Goal: Task Accomplishment & Management: Use online tool/utility

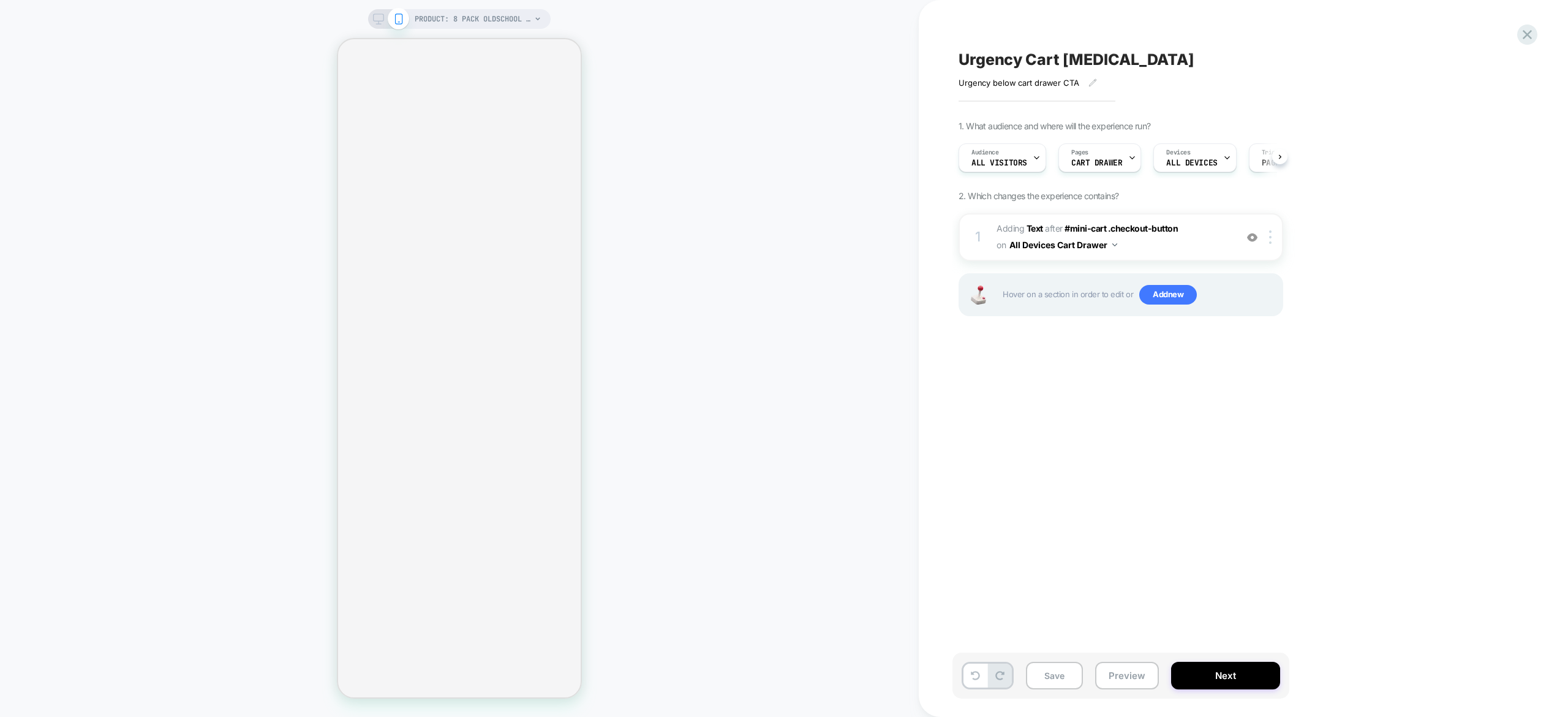
select select "**********"
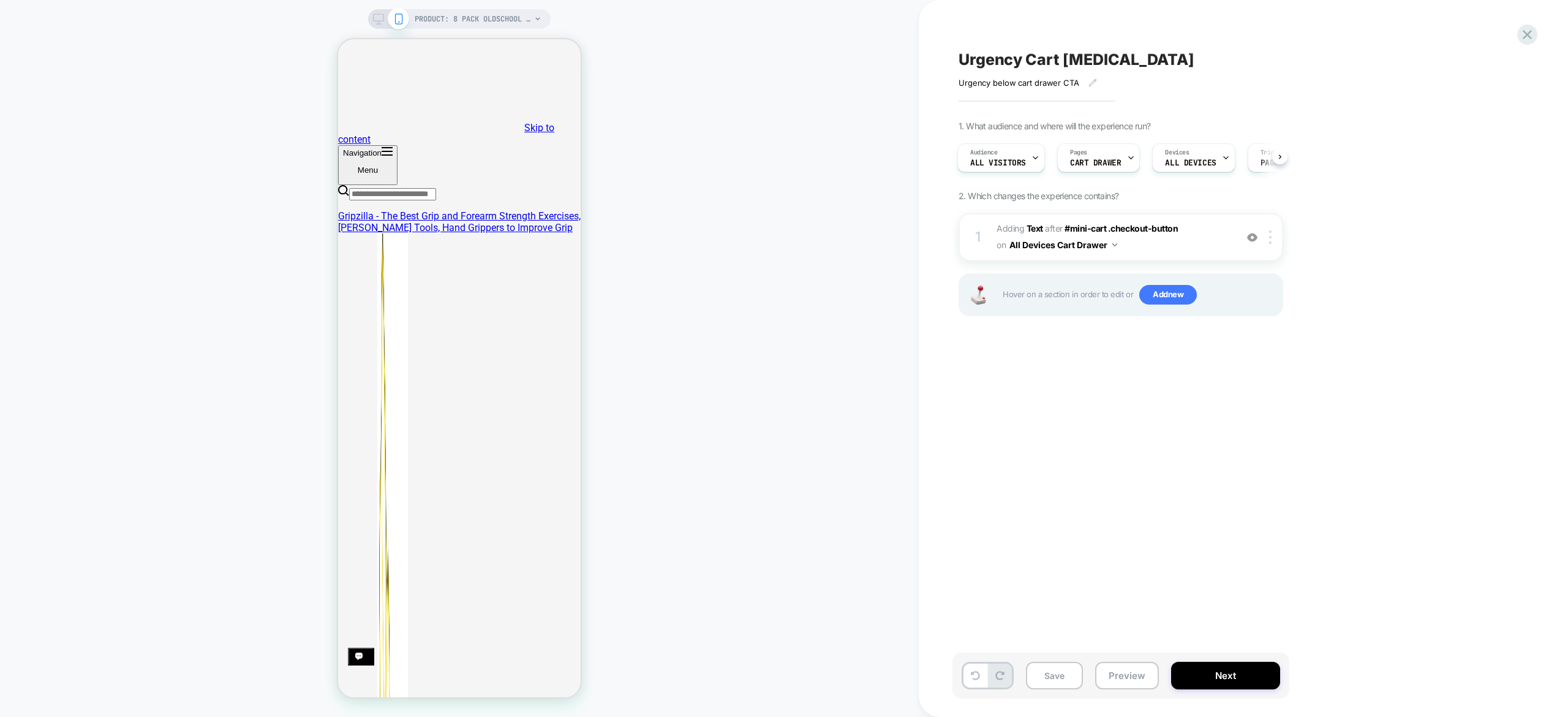
click at [752, 122] on div "PRODUCT: 8 Pack Oldschool Rubber Grip Training Rings PRODUCT: 8 Pack Oldschool …" at bounding box center [459, 358] width 919 height 692
click at [1532, 32] on icon at bounding box center [1527, 34] width 17 height 17
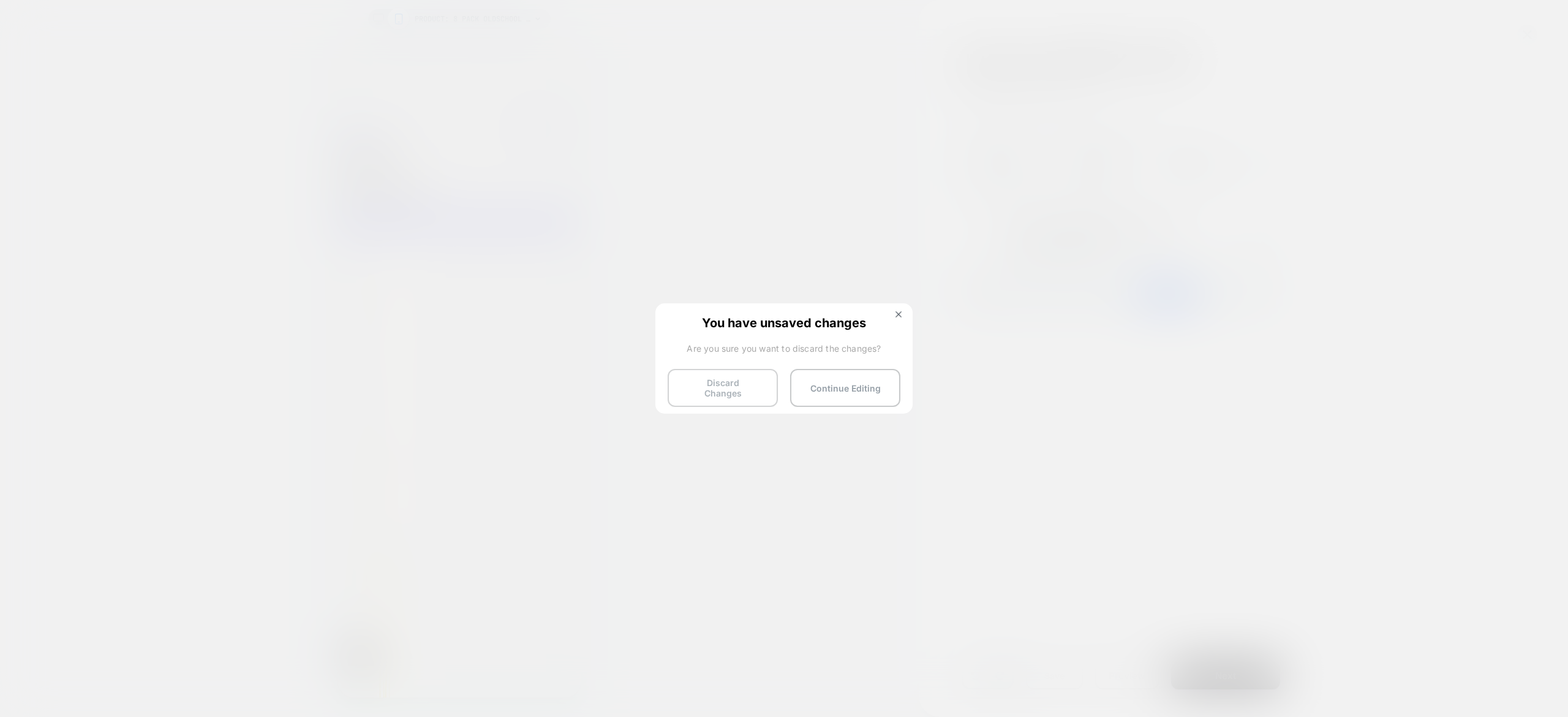
click at [736, 383] on button "Discard Changes" at bounding box center [723, 387] width 110 height 38
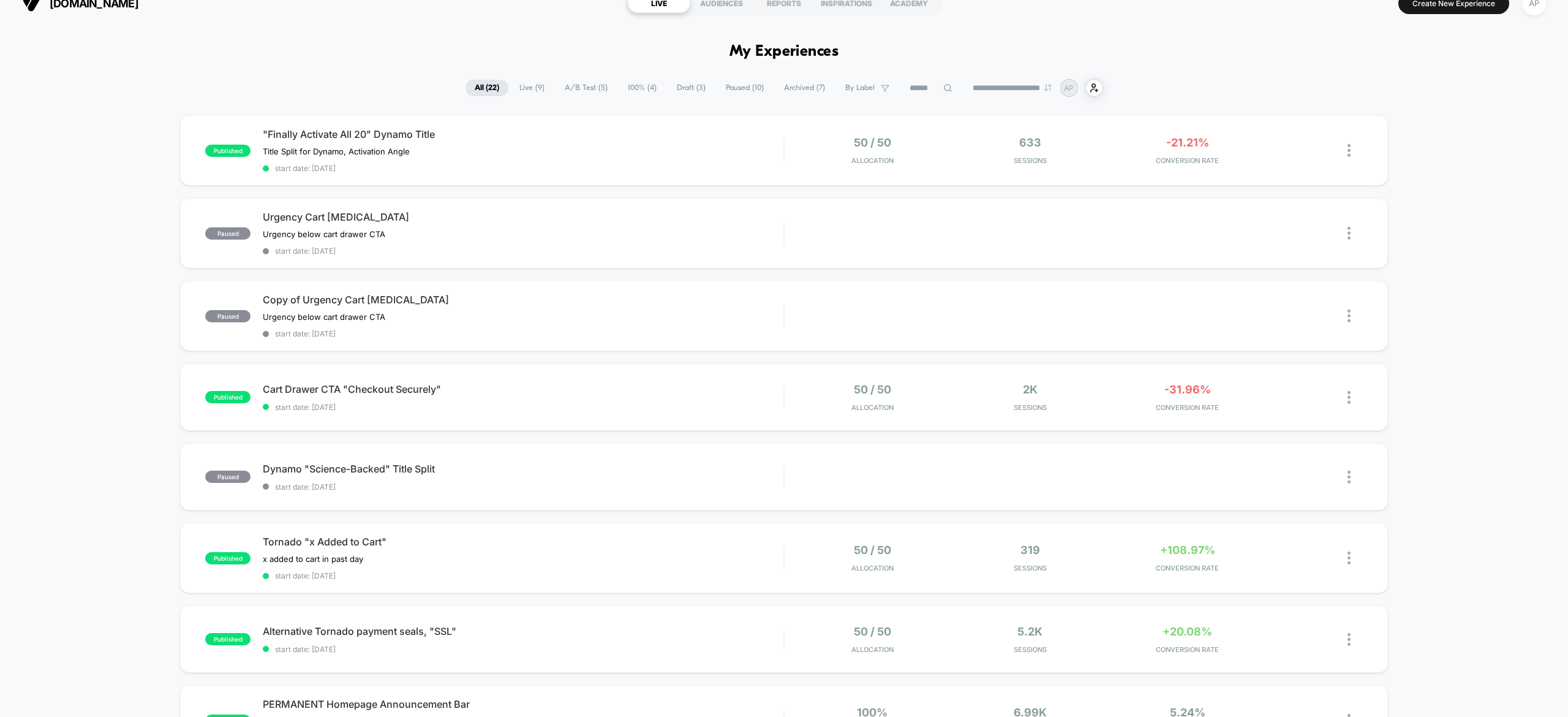
scroll to position [10, 0]
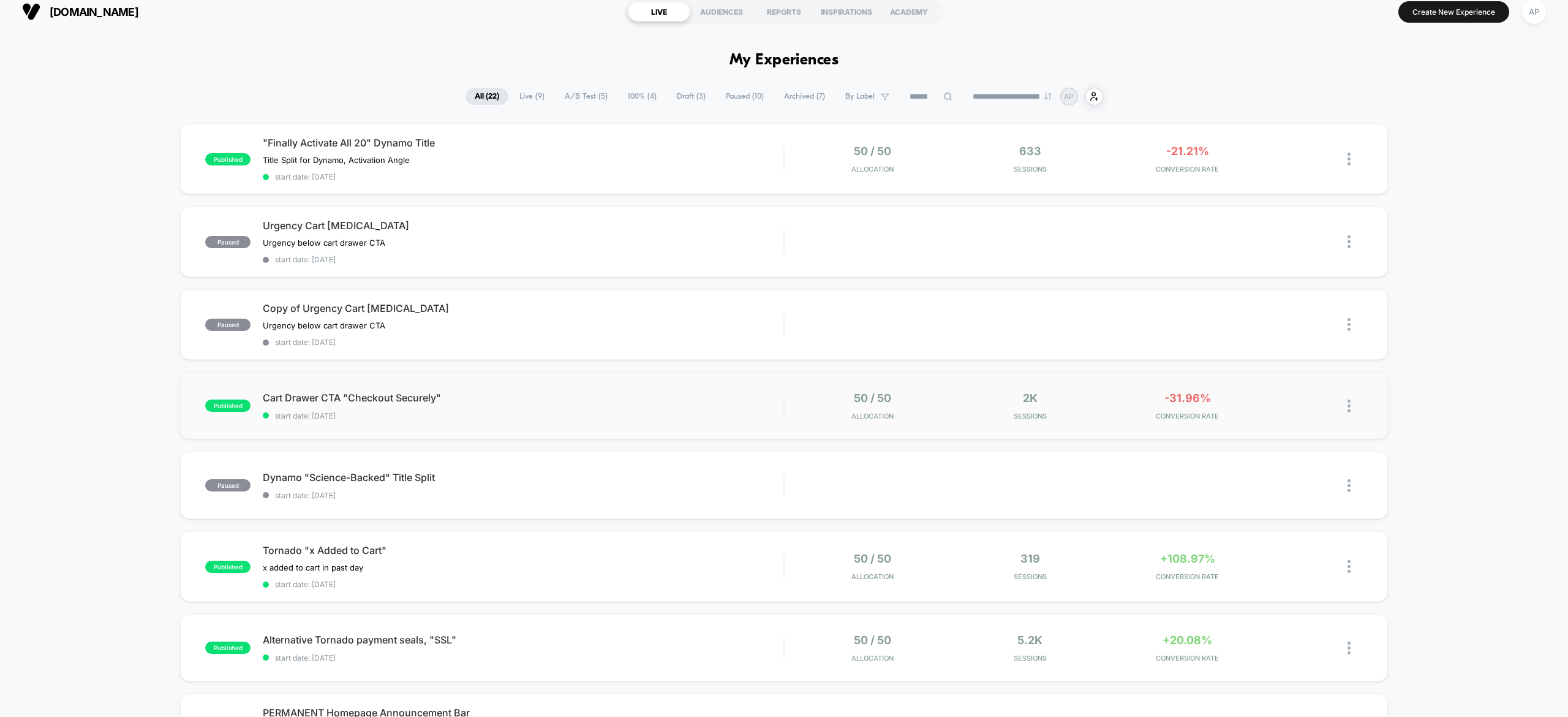
click at [1347, 406] on img at bounding box center [1349, 406] width 3 height 13
click at [1076, 430] on div "published Cart Drawer CTA "Checkout Securely" start date: 30/08/2025 50 / 50 Al…" at bounding box center [784, 406] width 1208 height 67
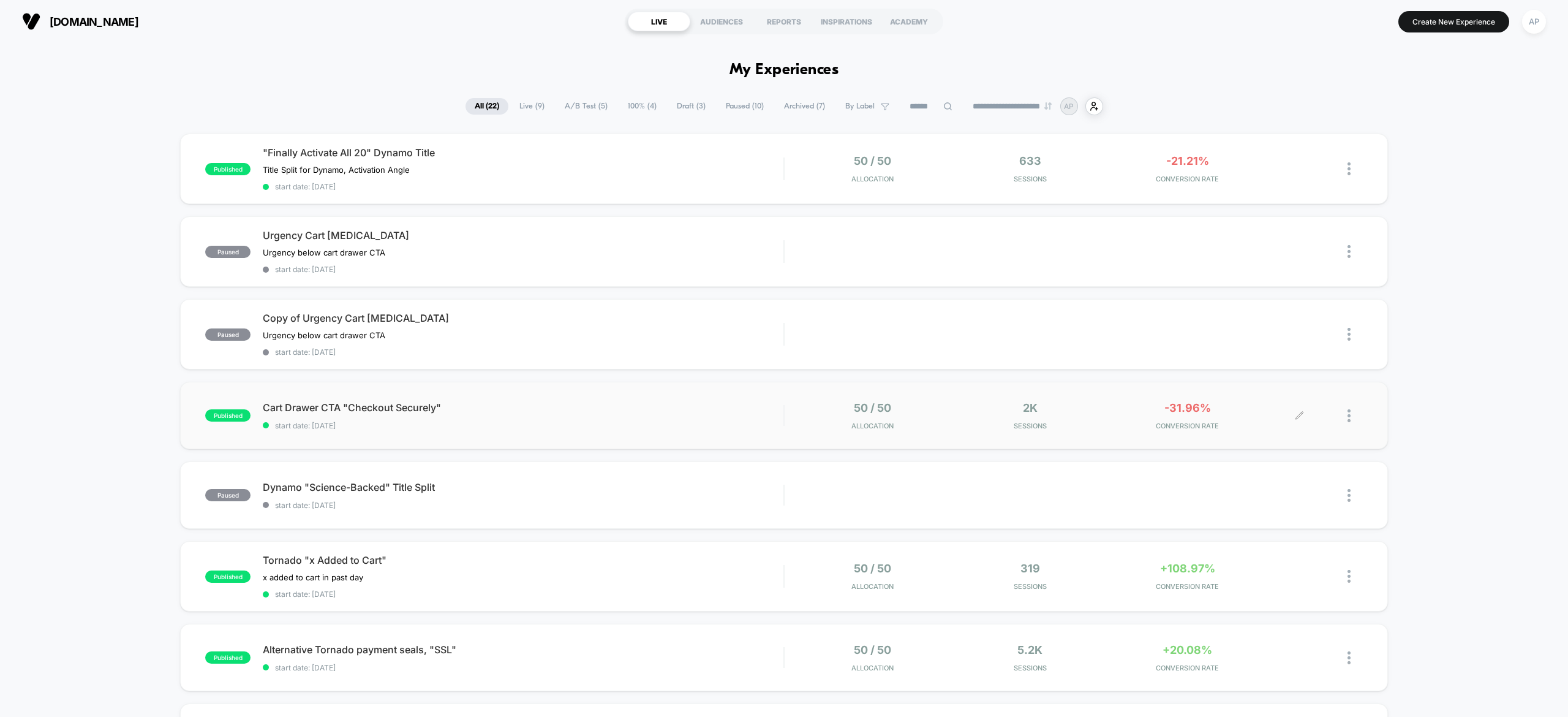
click at [1349, 420] on div at bounding box center [1355, 416] width 15 height 29
click at [1287, 404] on div "Pause" at bounding box center [1286, 400] width 110 height 28
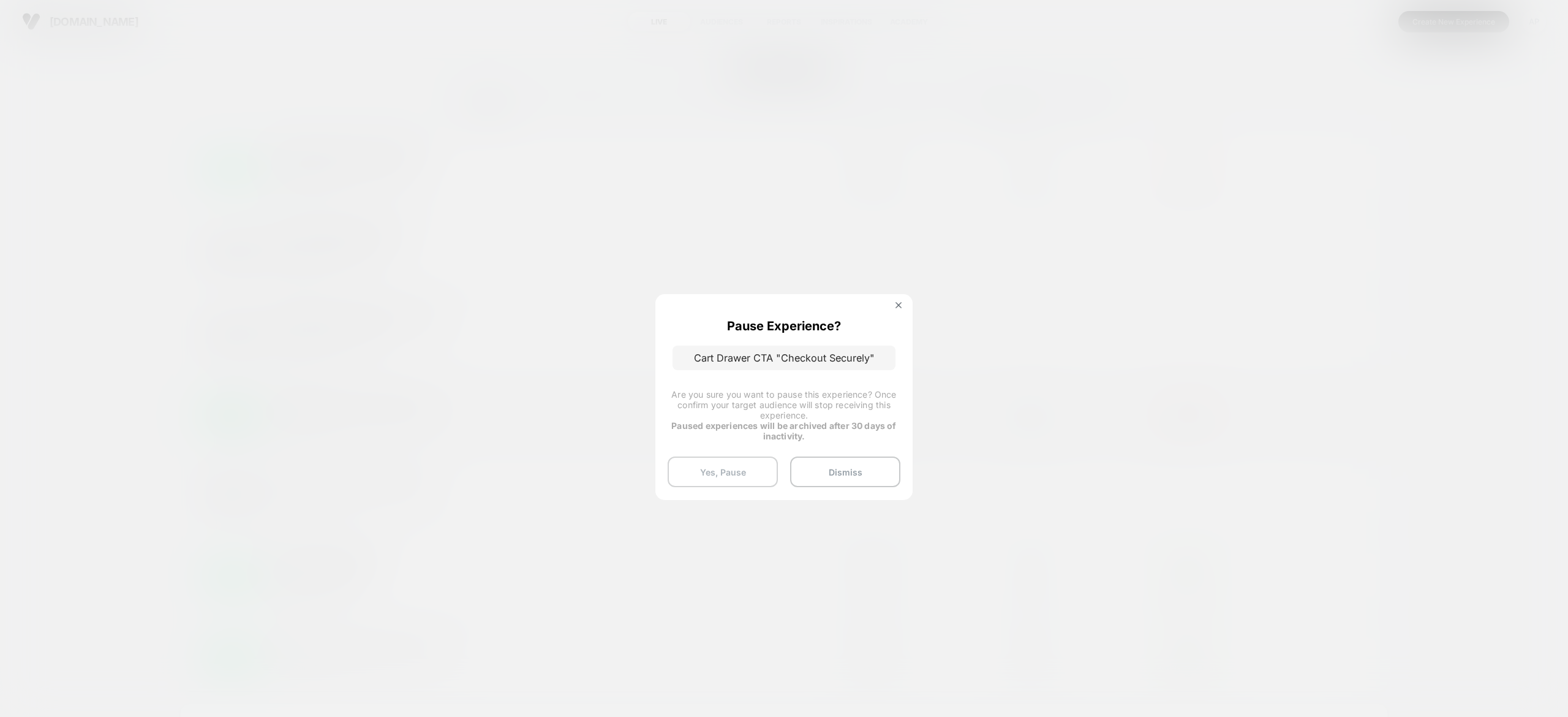
click at [718, 469] on button "Yes, Pause" at bounding box center [723, 472] width 110 height 31
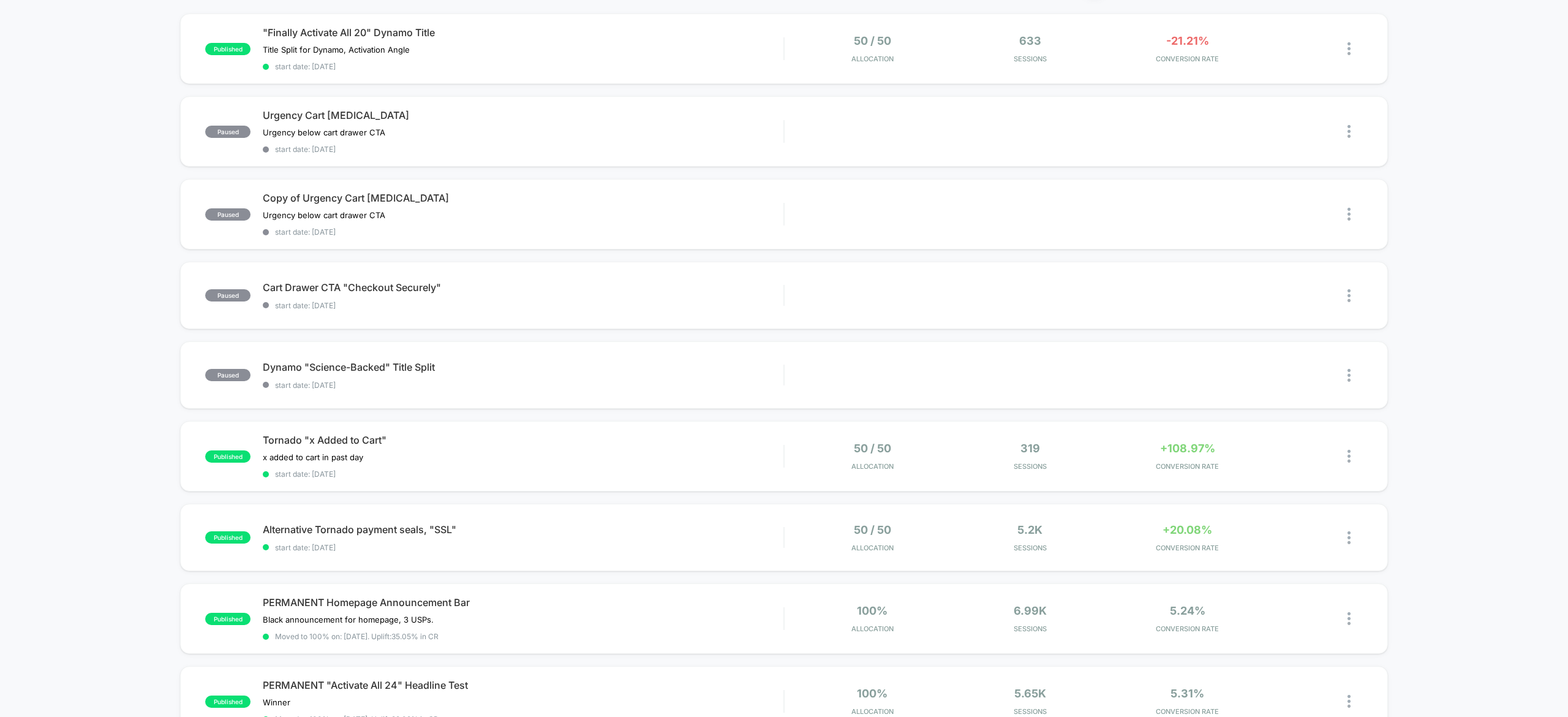
scroll to position [106, 0]
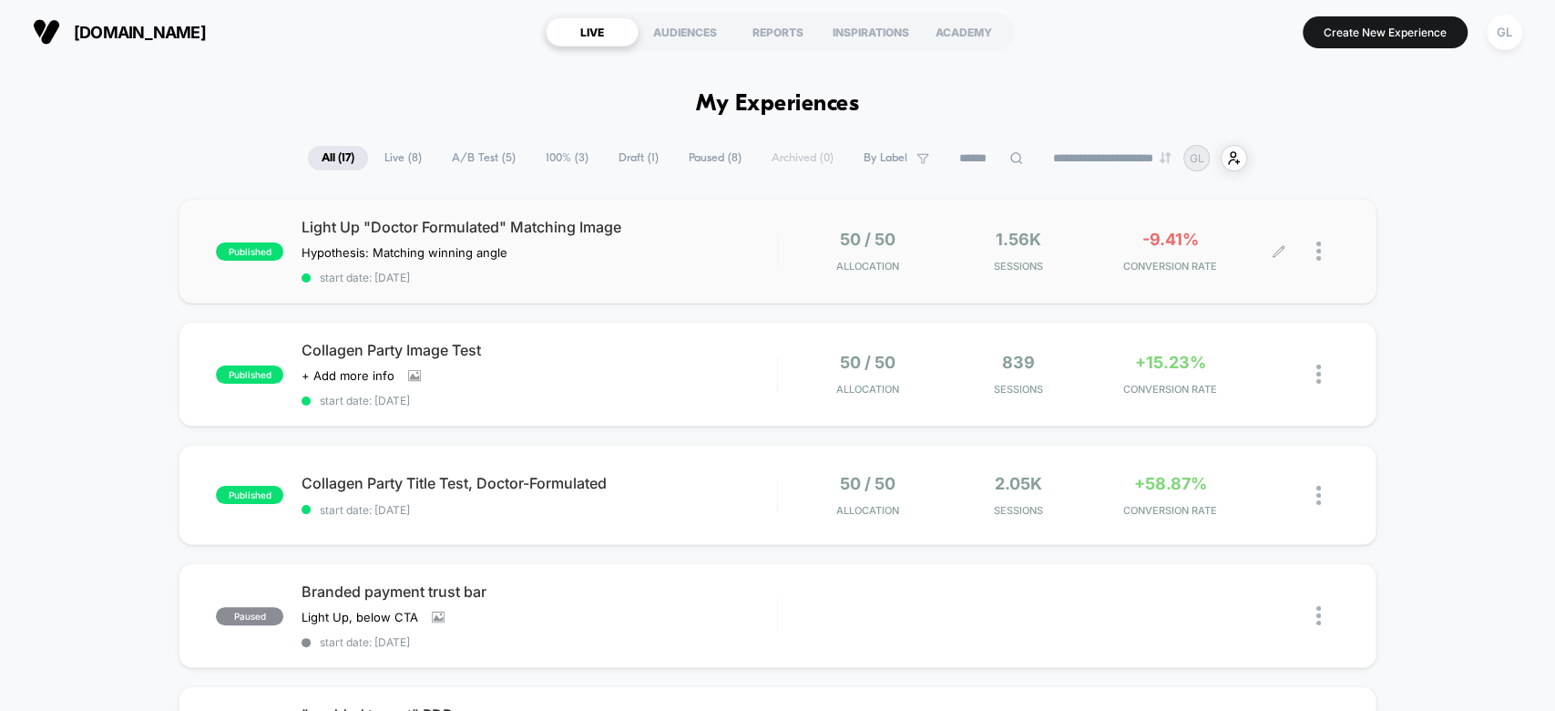
click at [1322, 251] on div at bounding box center [1327, 251] width 23 height 43
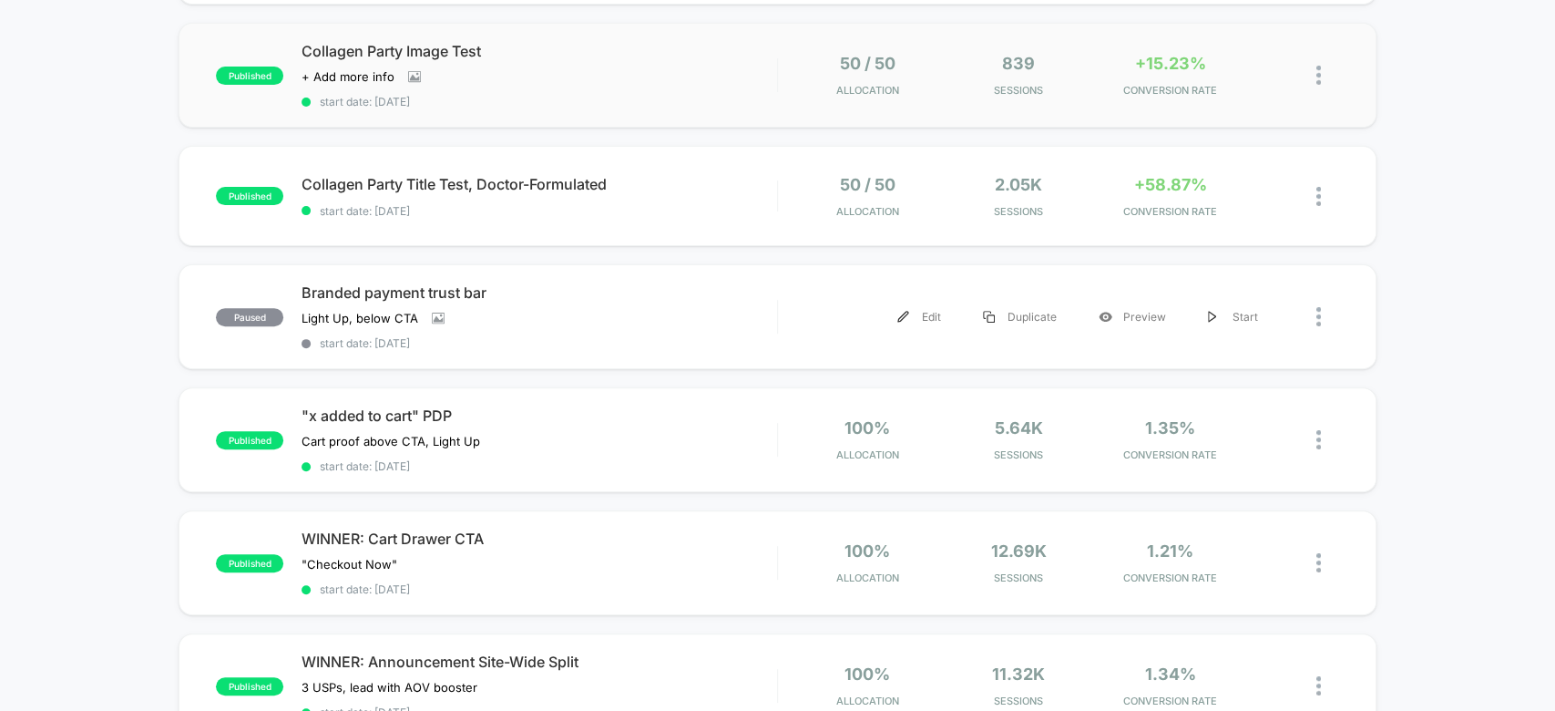
scroll to position [340, 0]
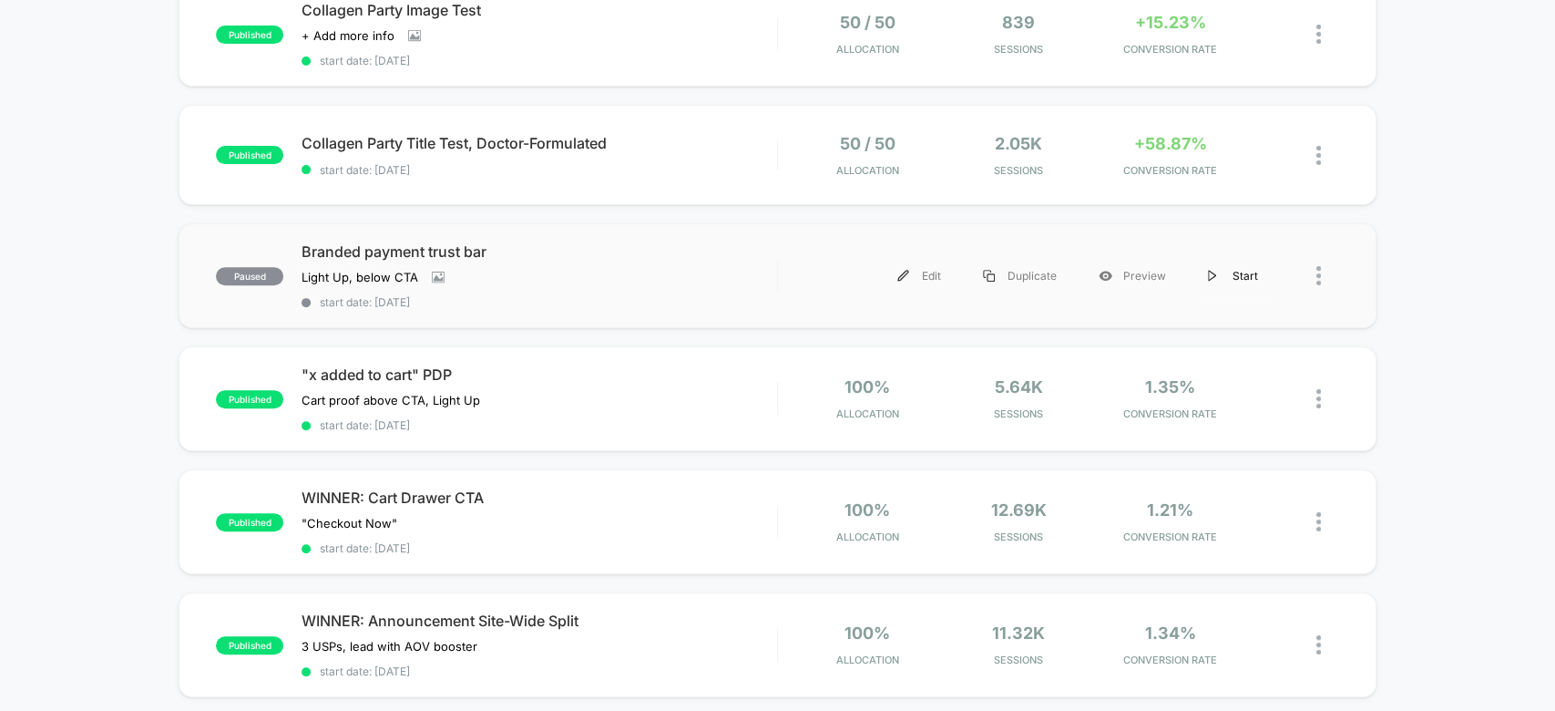
click at [1243, 275] on div "Start" at bounding box center [1233, 275] width 92 height 41
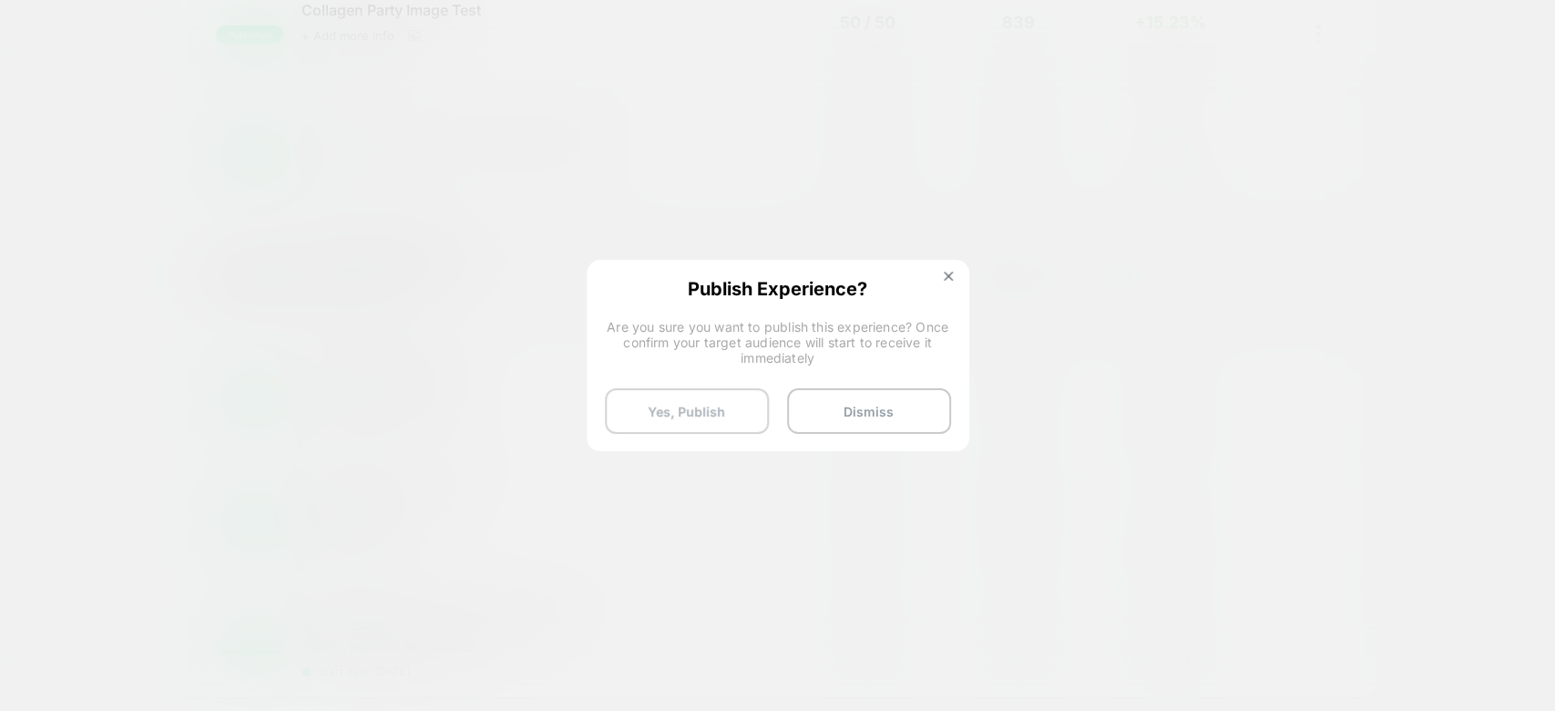
click at [683, 404] on button "Yes, Publish" at bounding box center [687, 411] width 164 height 46
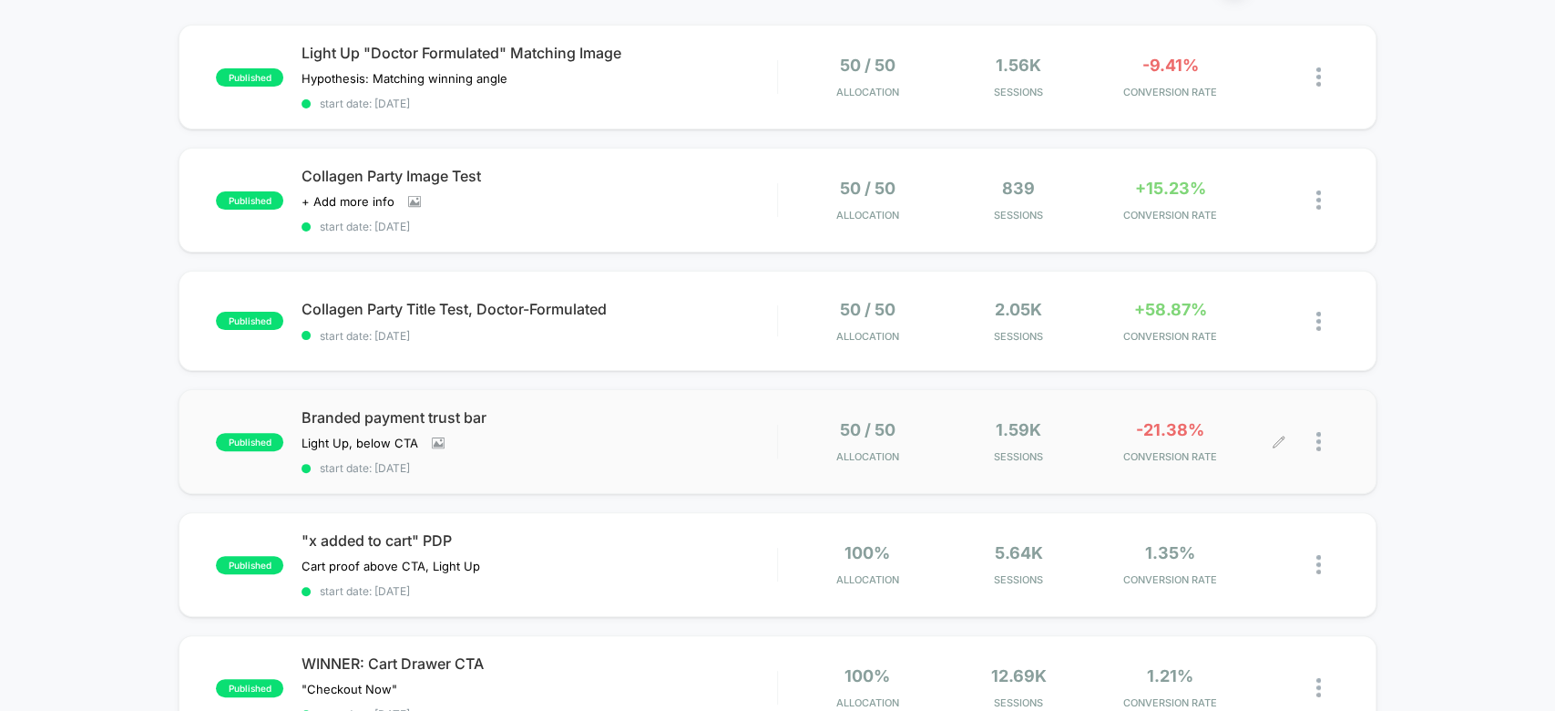
scroll to position [172, 0]
click at [548, 463] on span "start date: [DATE]" at bounding box center [539, 470] width 475 height 14
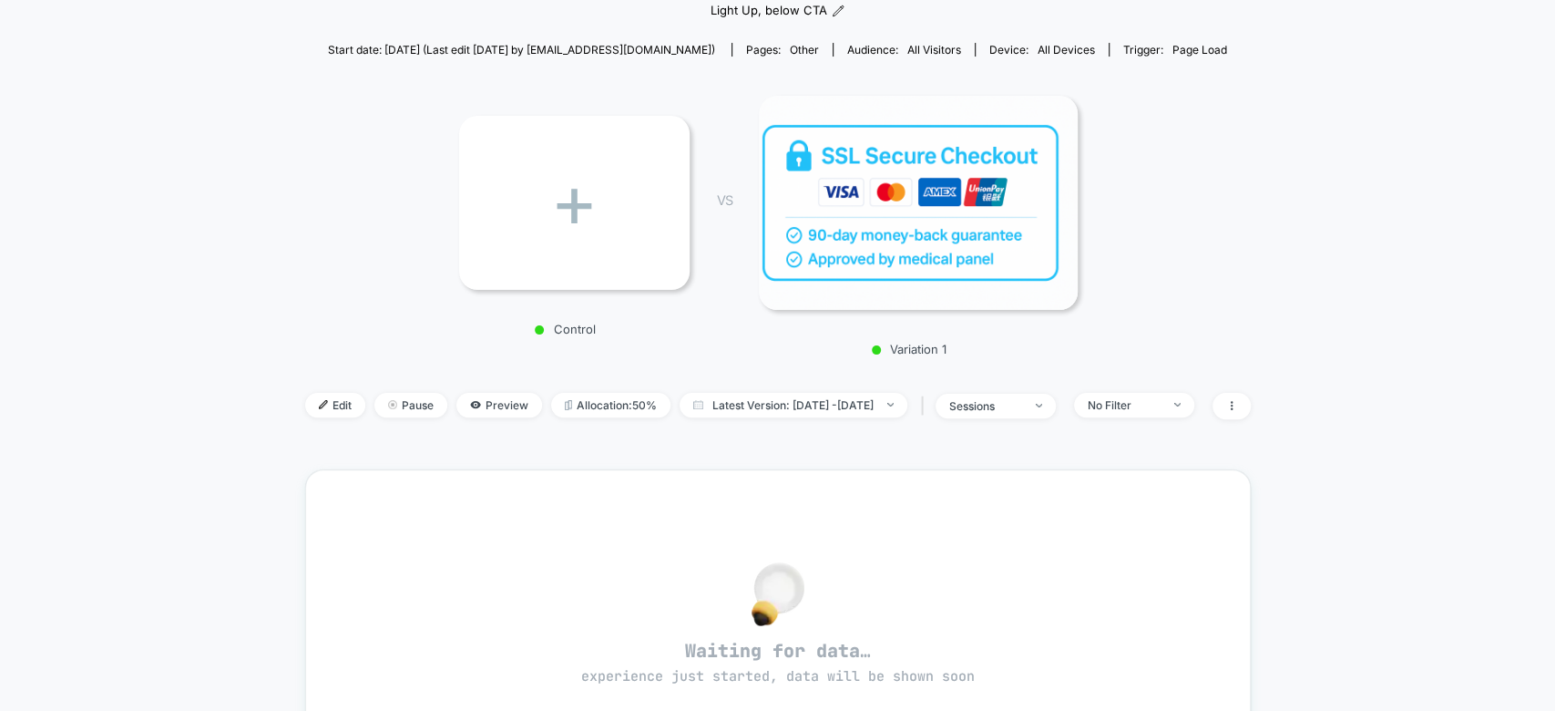
scroll to position [201, 0]
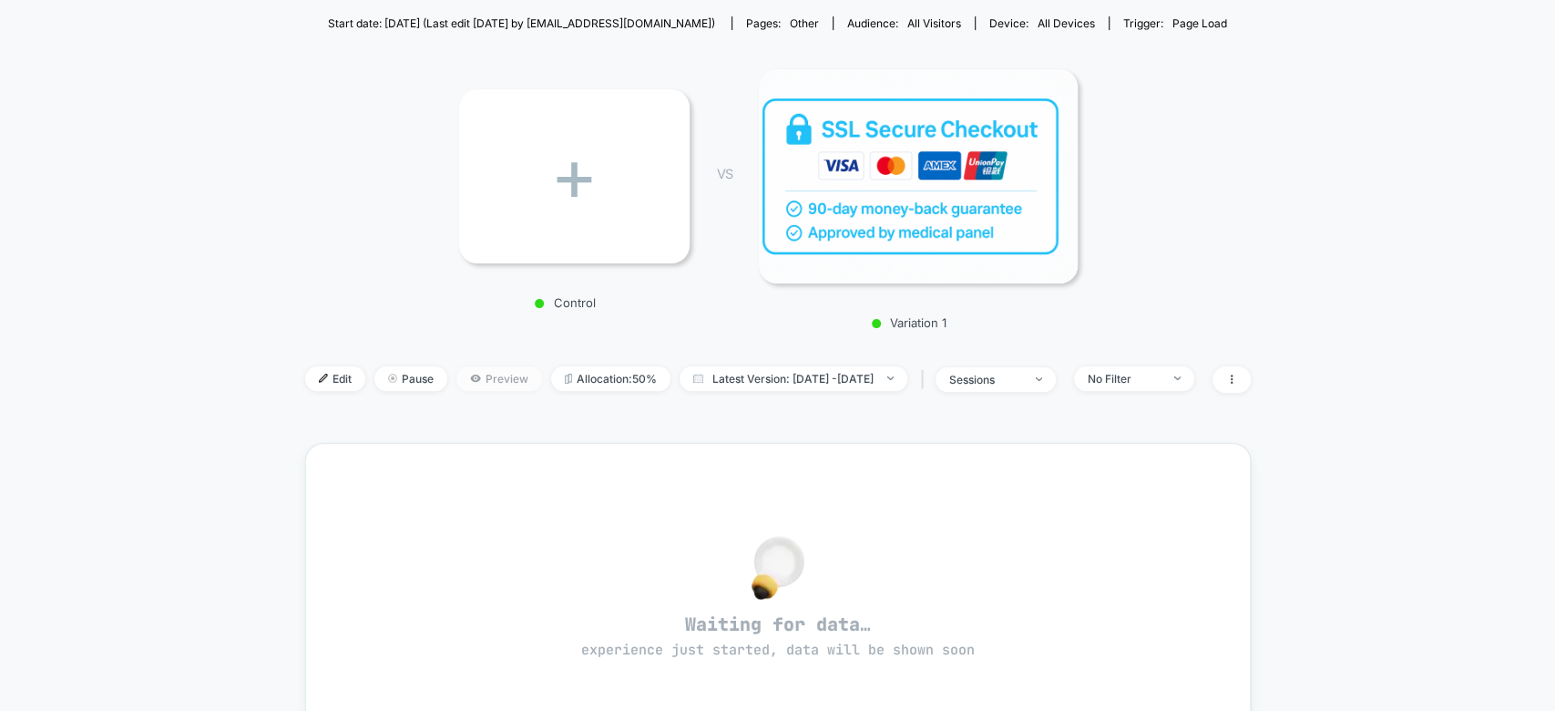
click at [467, 375] on span "Preview" at bounding box center [499, 378] width 86 height 25
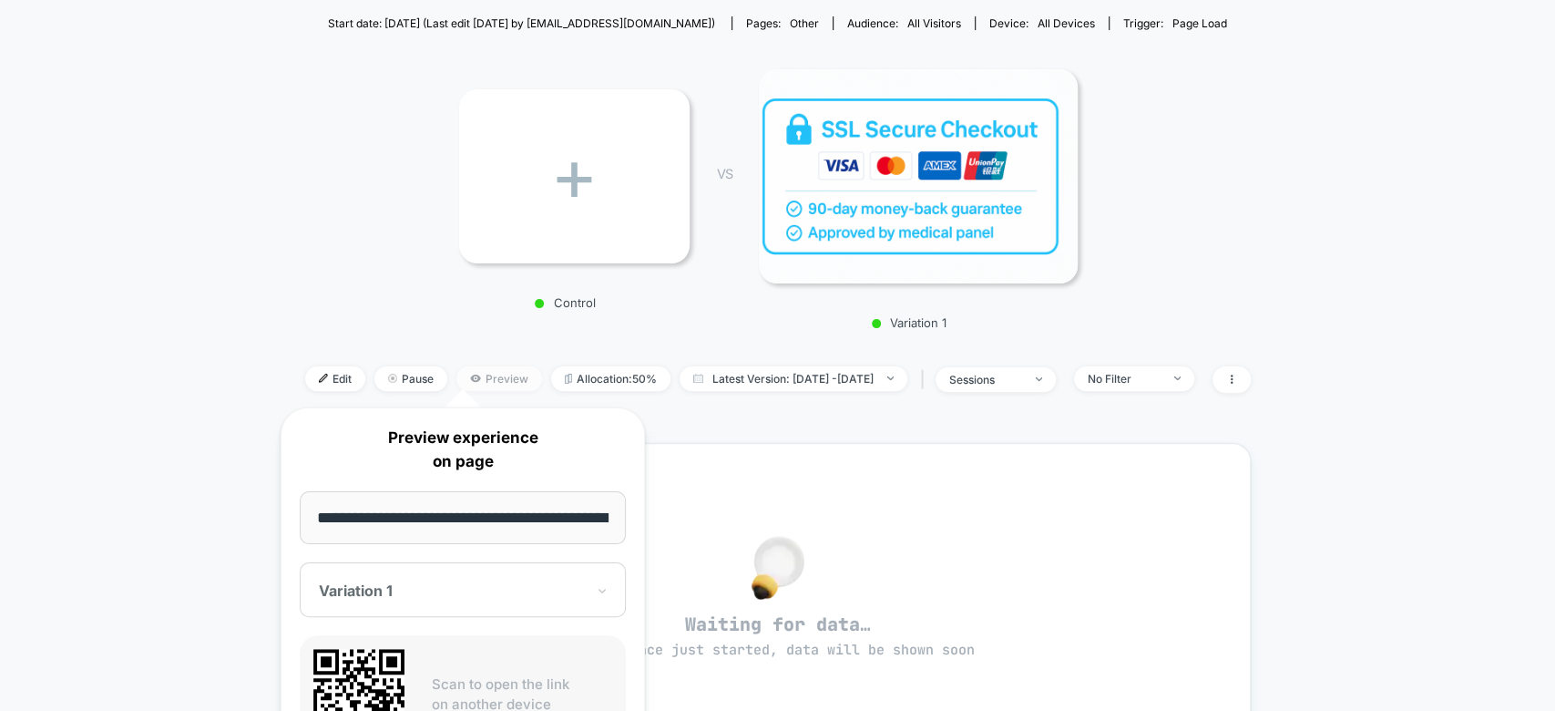
scroll to position [0, 56]
click at [569, 499] on input "**********" at bounding box center [463, 517] width 326 height 53
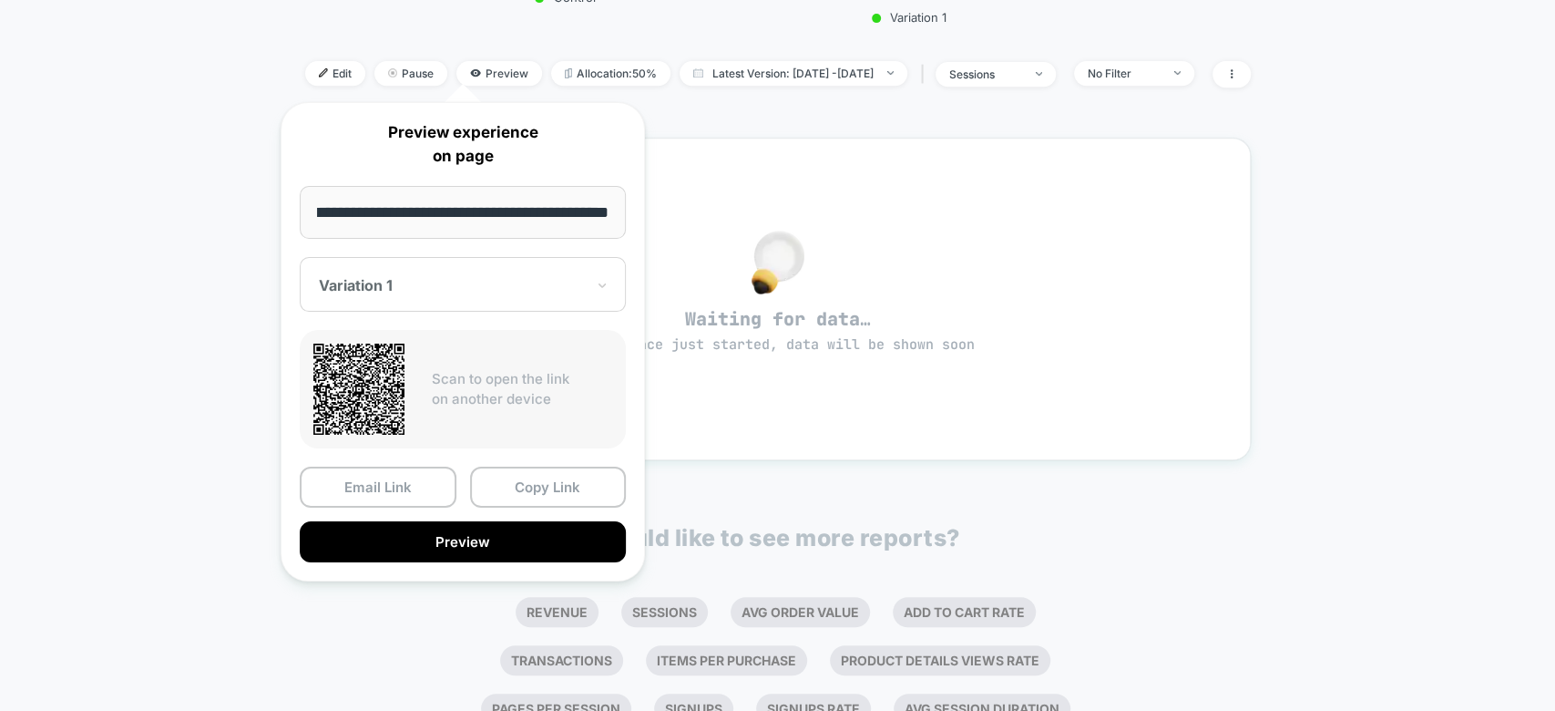
scroll to position [0, 0]
click at [543, 511] on div "Email Link Copy Link Preview" at bounding box center [463, 514] width 326 height 96
click at [563, 540] on button "Preview" at bounding box center [463, 541] width 326 height 41
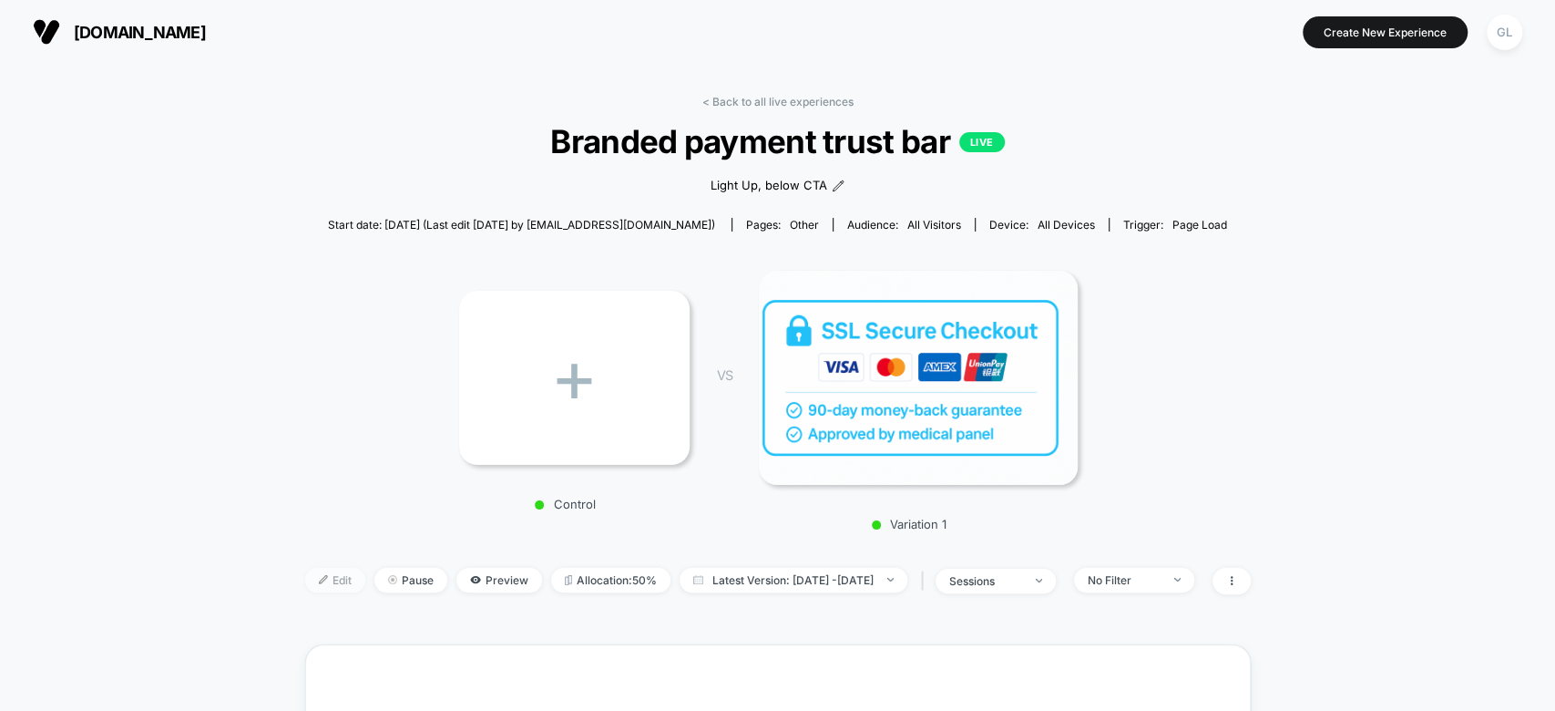
click at [305, 569] on span "Edit" at bounding box center [335, 580] width 60 height 25
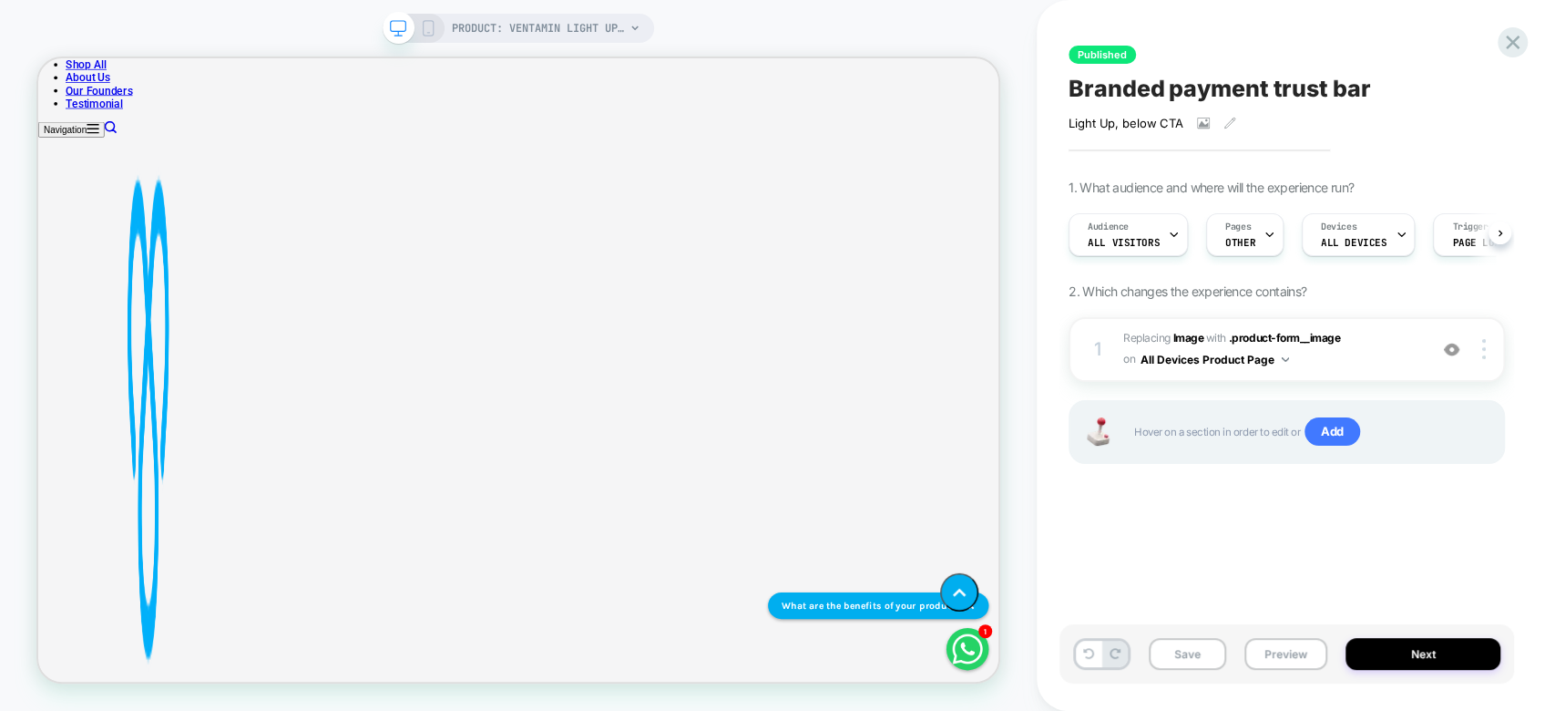
scroll to position [794, 0]
click at [1255, 354] on button "All Devices Product Page" at bounding box center [1215, 359] width 149 height 23
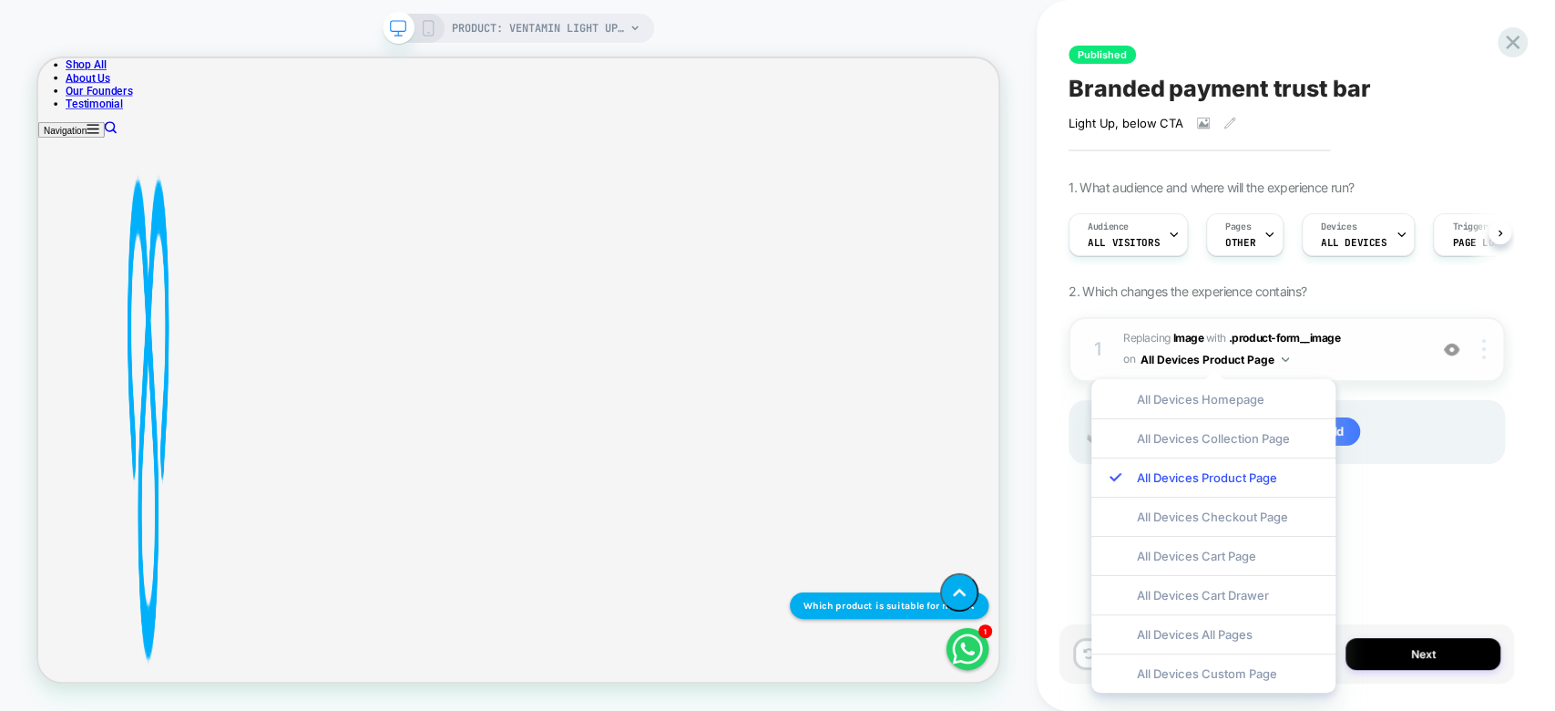
click at [1490, 346] on div at bounding box center [1487, 349] width 35 height 20
drag, startPoint x: 1512, startPoint y: 377, endPoint x: 1505, endPoint y: 426, distance: 49.7
click at [1505, 426] on div "Published Branded payment trust bar Light Up, below CTA Click to view images Cl…" at bounding box center [1287, 355] width 455 height 674
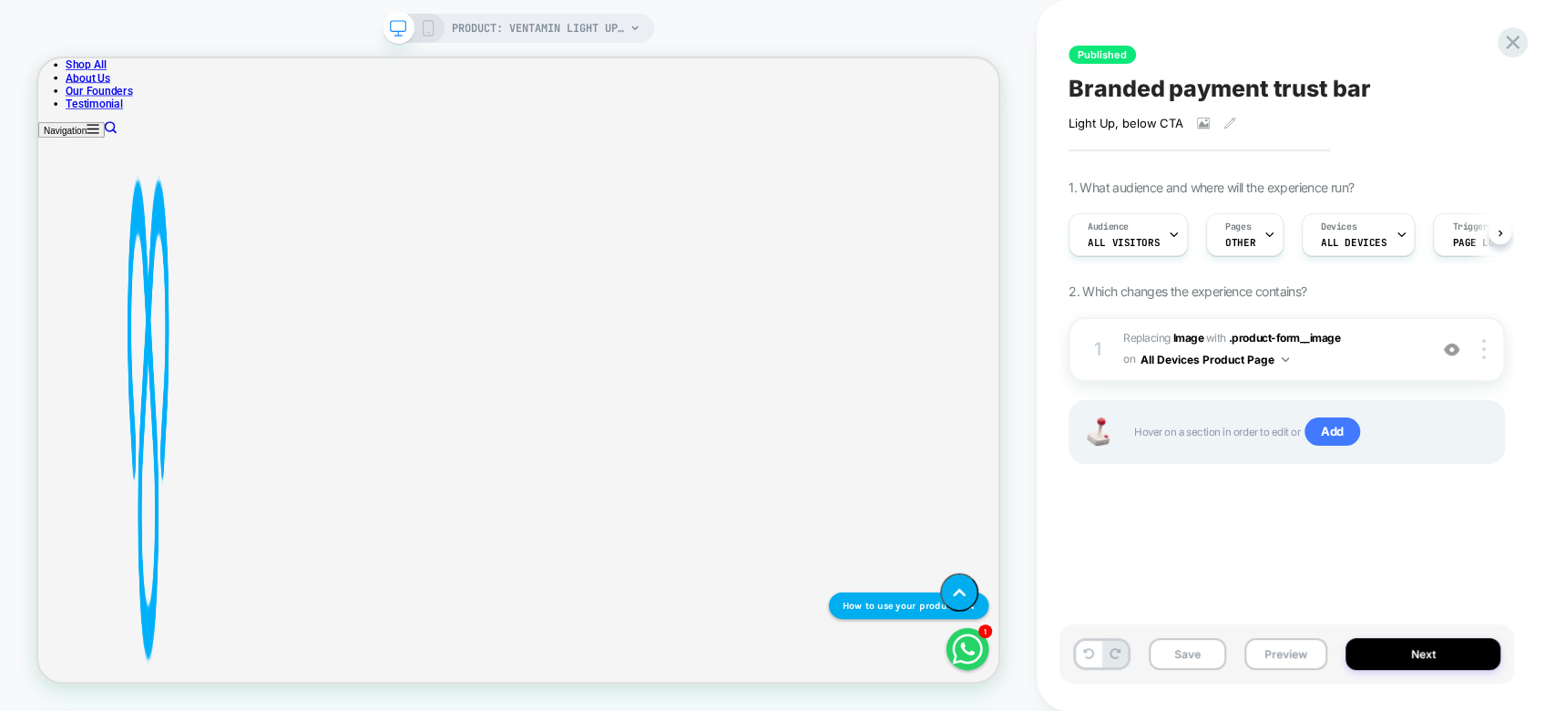
click at [1505, 426] on div "Published Branded payment trust bar Light Up, below CTA Click to view images Cl…" at bounding box center [1287, 355] width 455 height 674
click at [1484, 357] on img at bounding box center [1484, 349] width 4 height 20
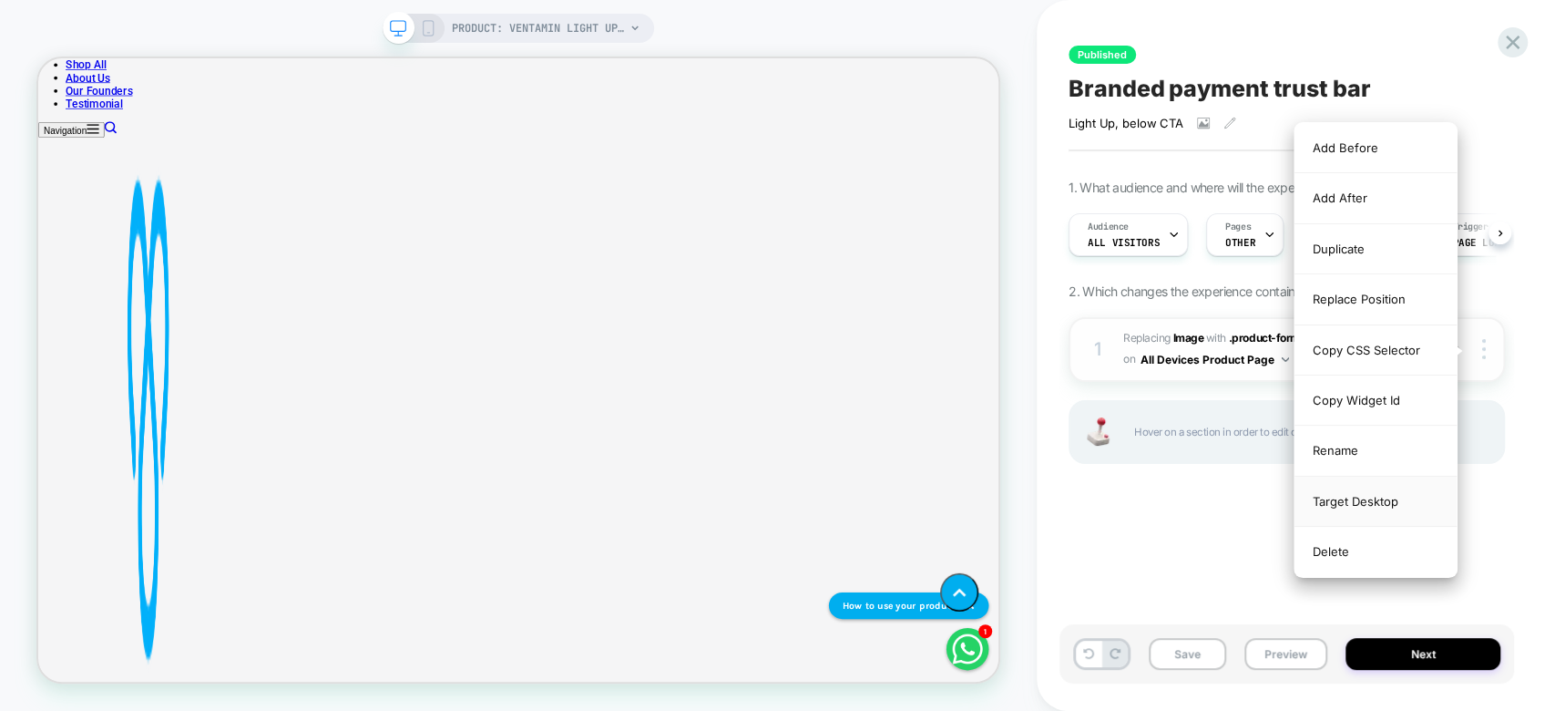
click at [1428, 487] on div "Target Desktop" at bounding box center [1376, 501] width 162 height 50
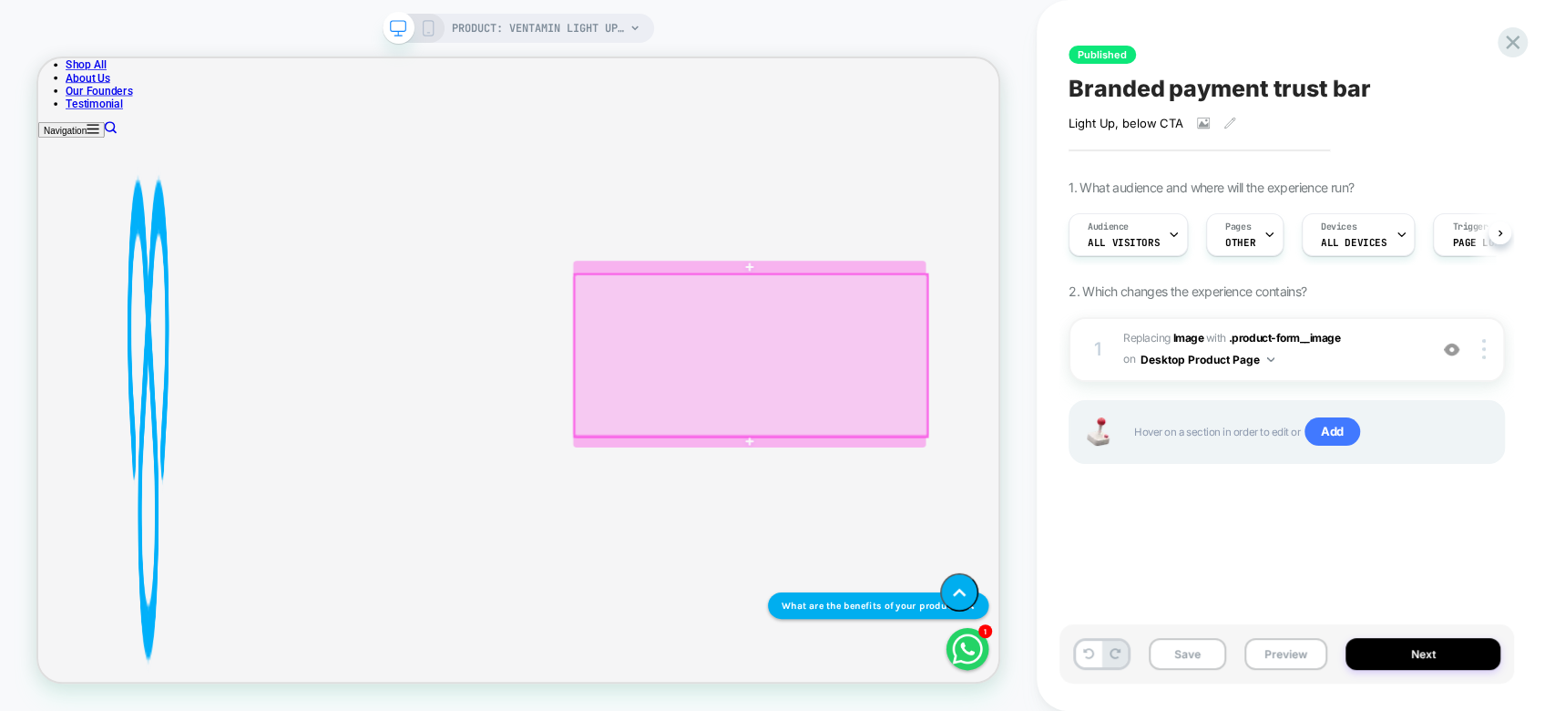
click at [1180, 490] on div at bounding box center [988, 454] width 470 height 216
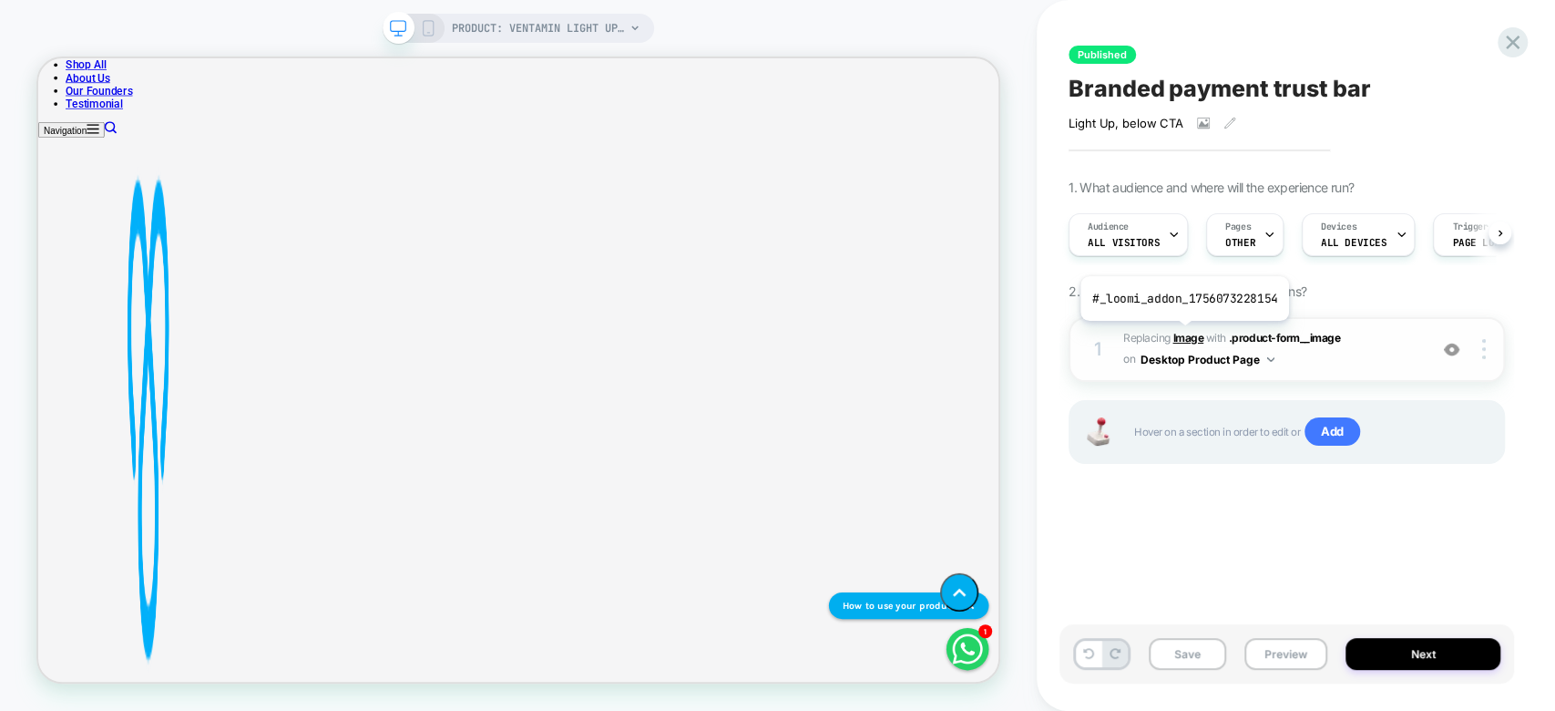
click at [1183, 334] on b "Image" at bounding box center [1188, 338] width 31 height 14
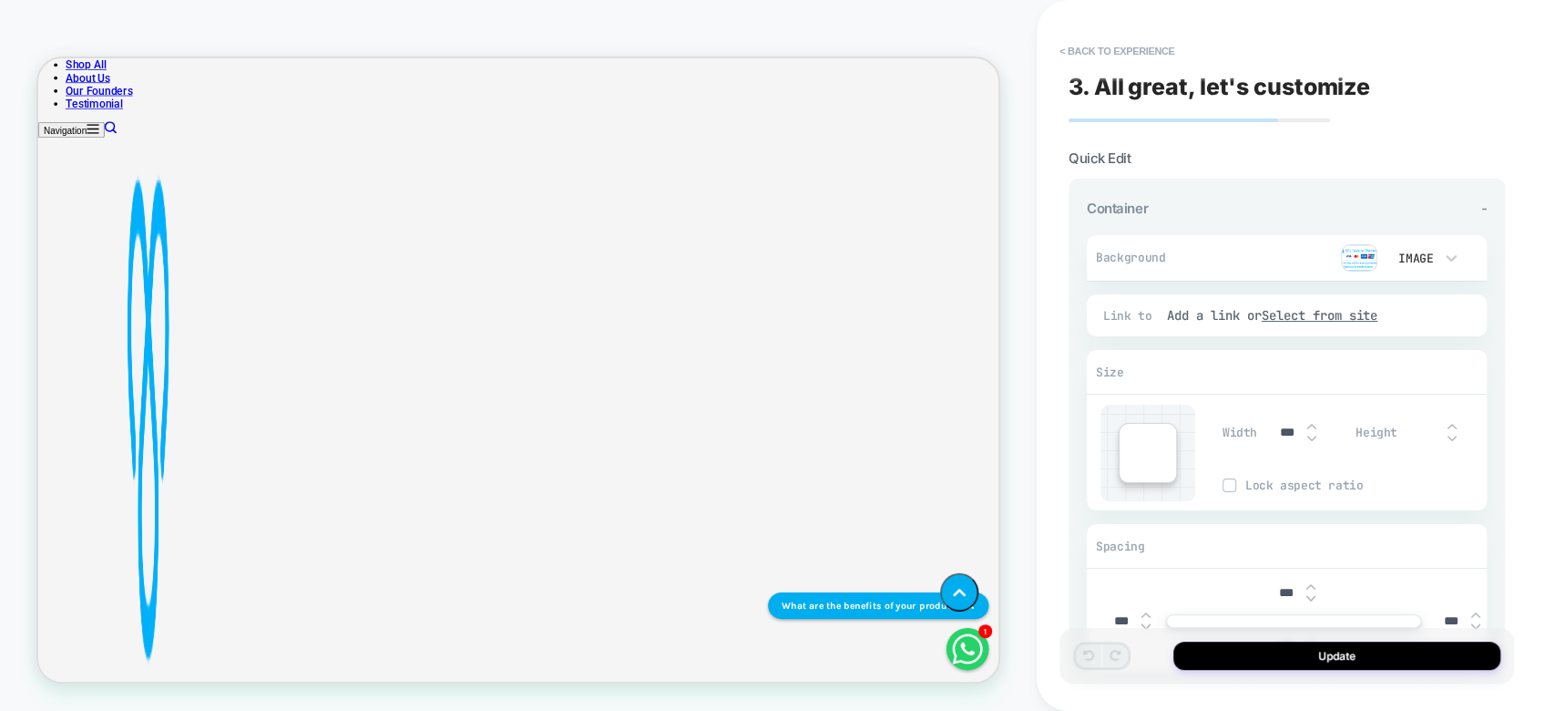
scroll to position [773, 0]
click at [1296, 661] on button "Update" at bounding box center [1336, 655] width 327 height 28
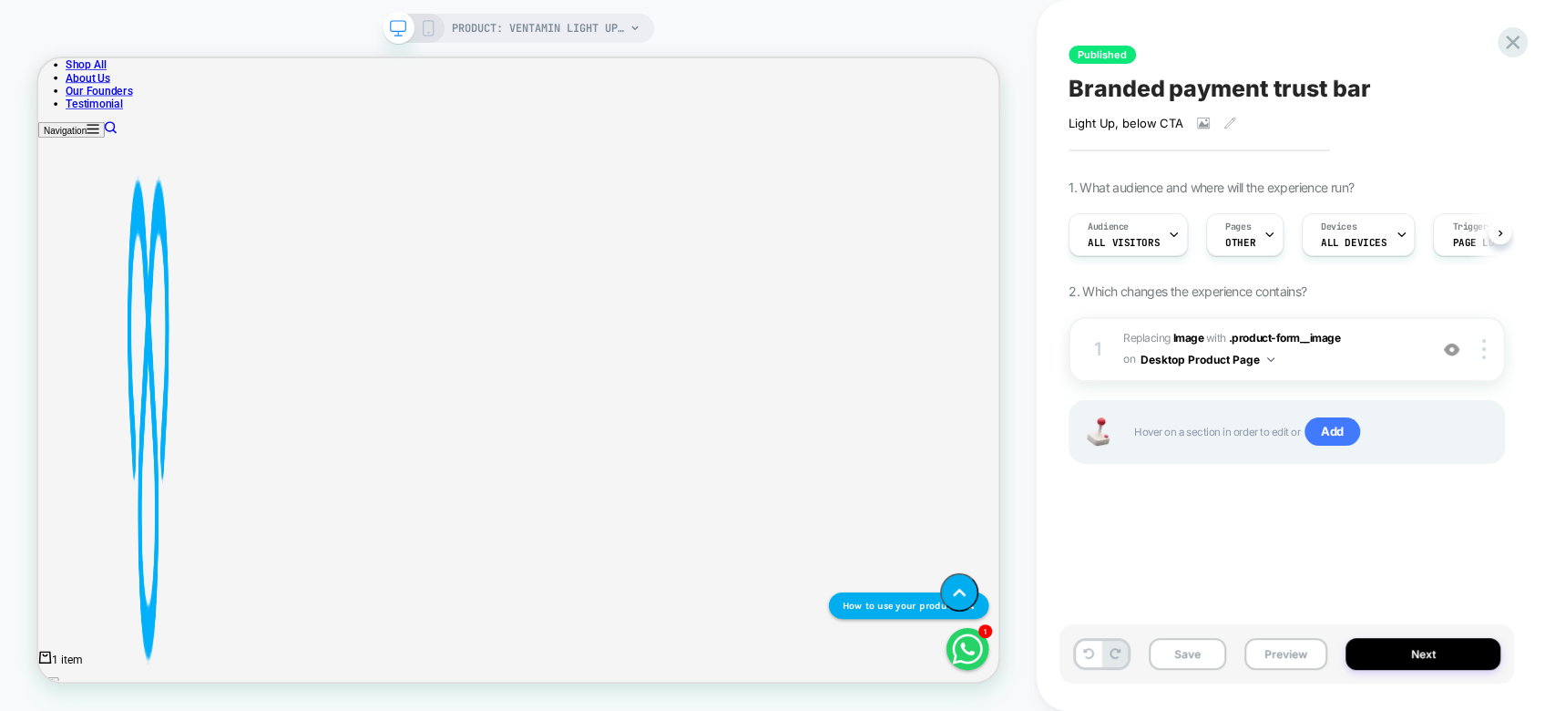
scroll to position [918, 0]
click at [1181, 340] on b "Image" at bounding box center [1188, 338] width 31 height 14
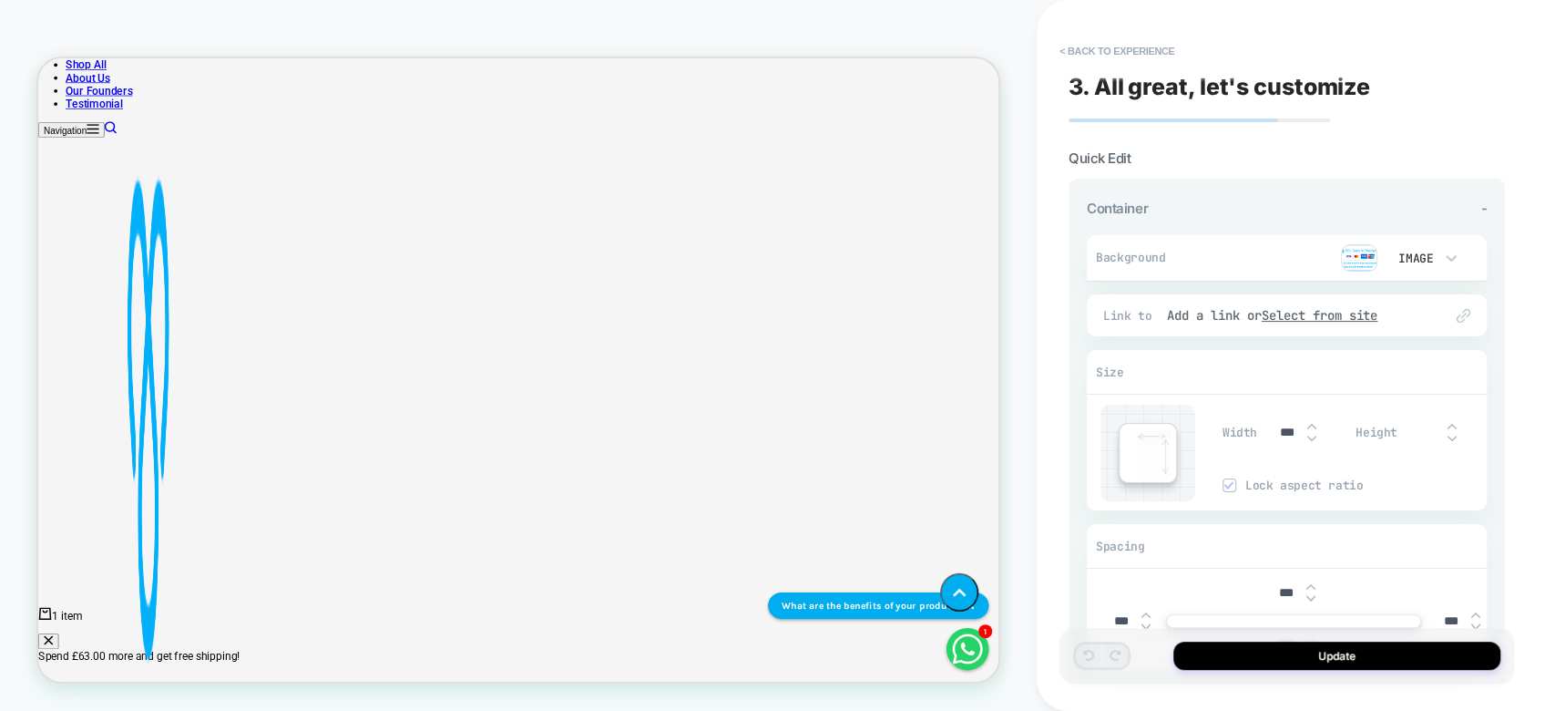
scroll to position [773, 0]
click at [1312, 438] on img at bounding box center [1311, 438] width 9 height 7
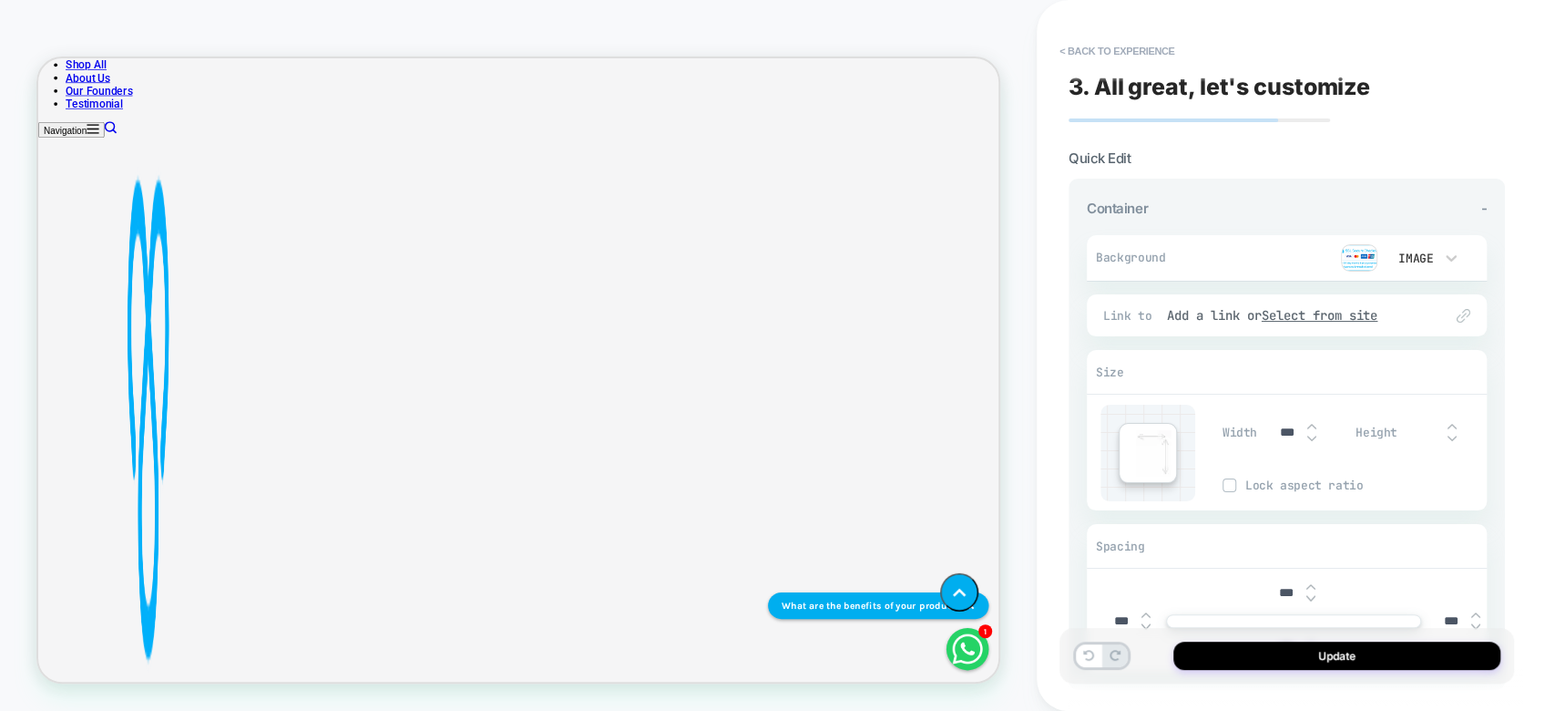
click at [1312, 438] on img at bounding box center [1311, 438] width 9 height 7
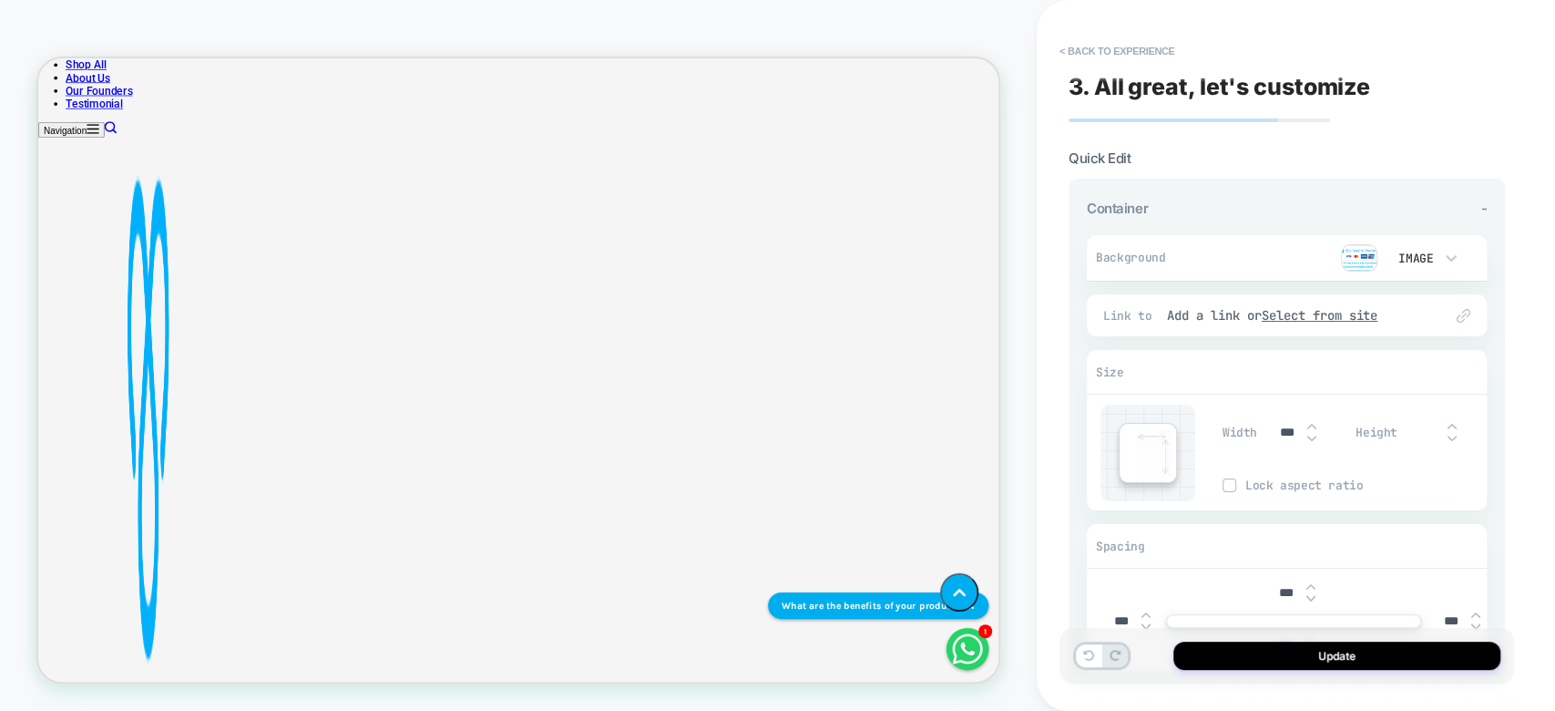
click at [1312, 438] on img at bounding box center [1311, 438] width 9 height 7
click at [1310, 435] on img at bounding box center [1311, 438] width 9 height 7
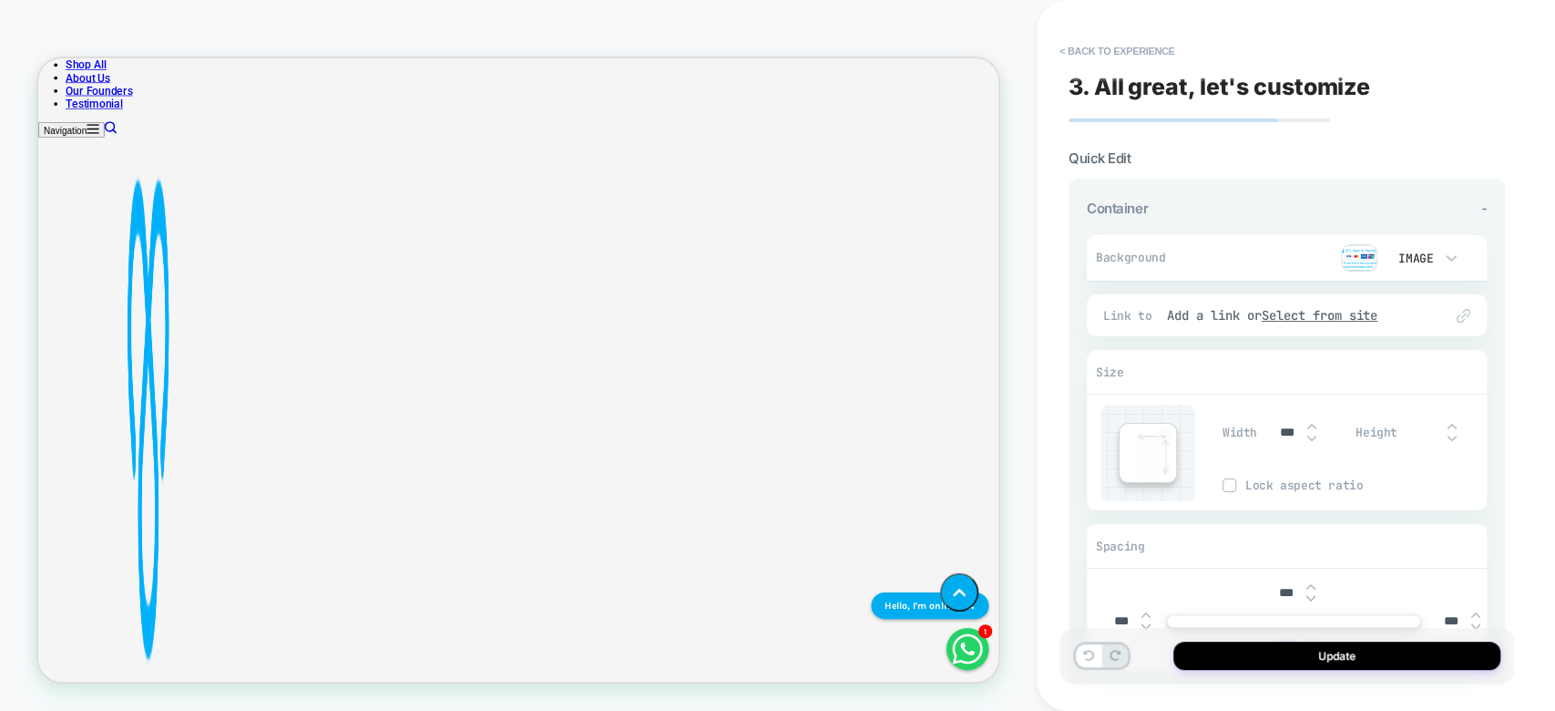
click at [1310, 435] on img at bounding box center [1311, 438] width 9 height 7
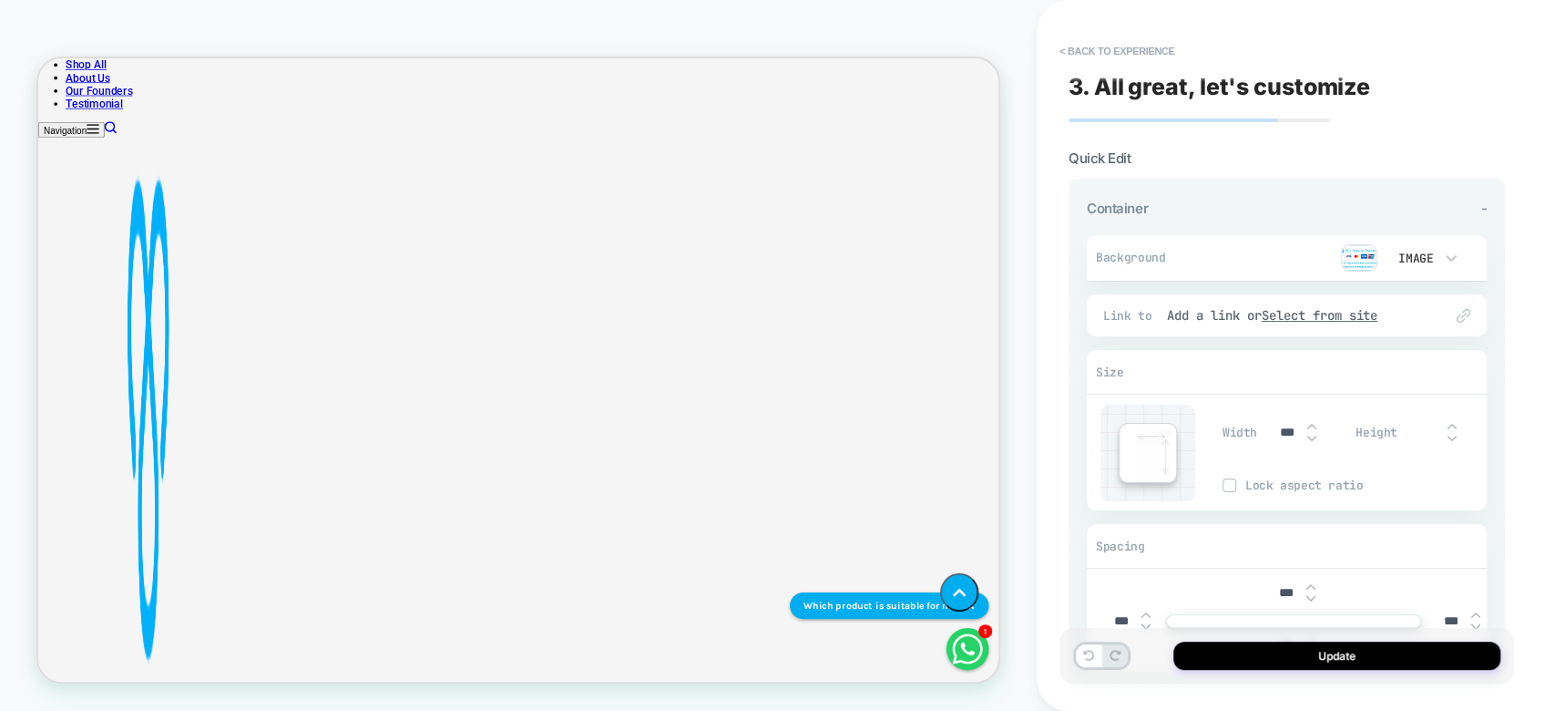
click at [1310, 435] on img at bounding box center [1311, 438] width 9 height 7
type input "***"
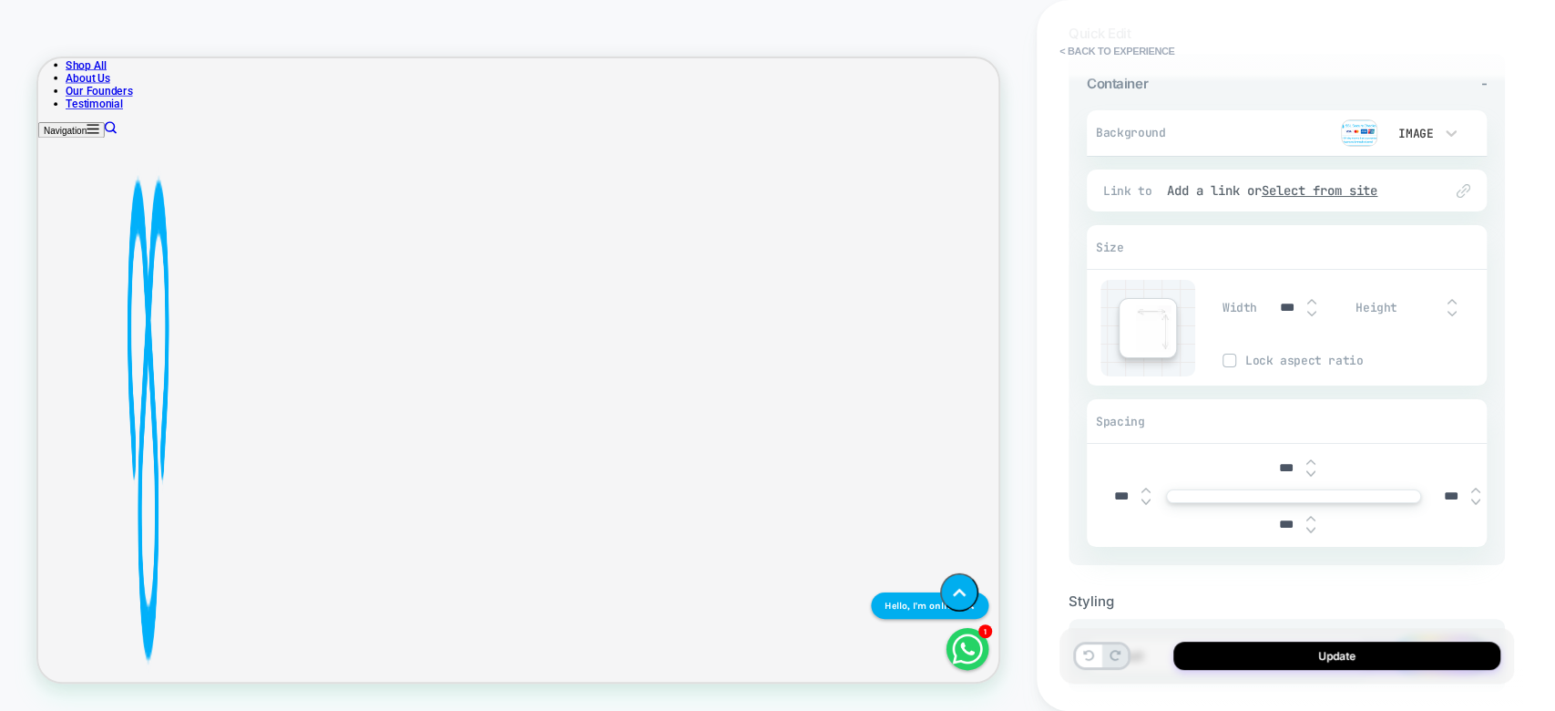
scroll to position [128, 0]
click at [1314, 528] on img at bounding box center [1310, 526] width 9 height 7
click at [1318, 531] on div "****" at bounding box center [1293, 520] width 56 height 37
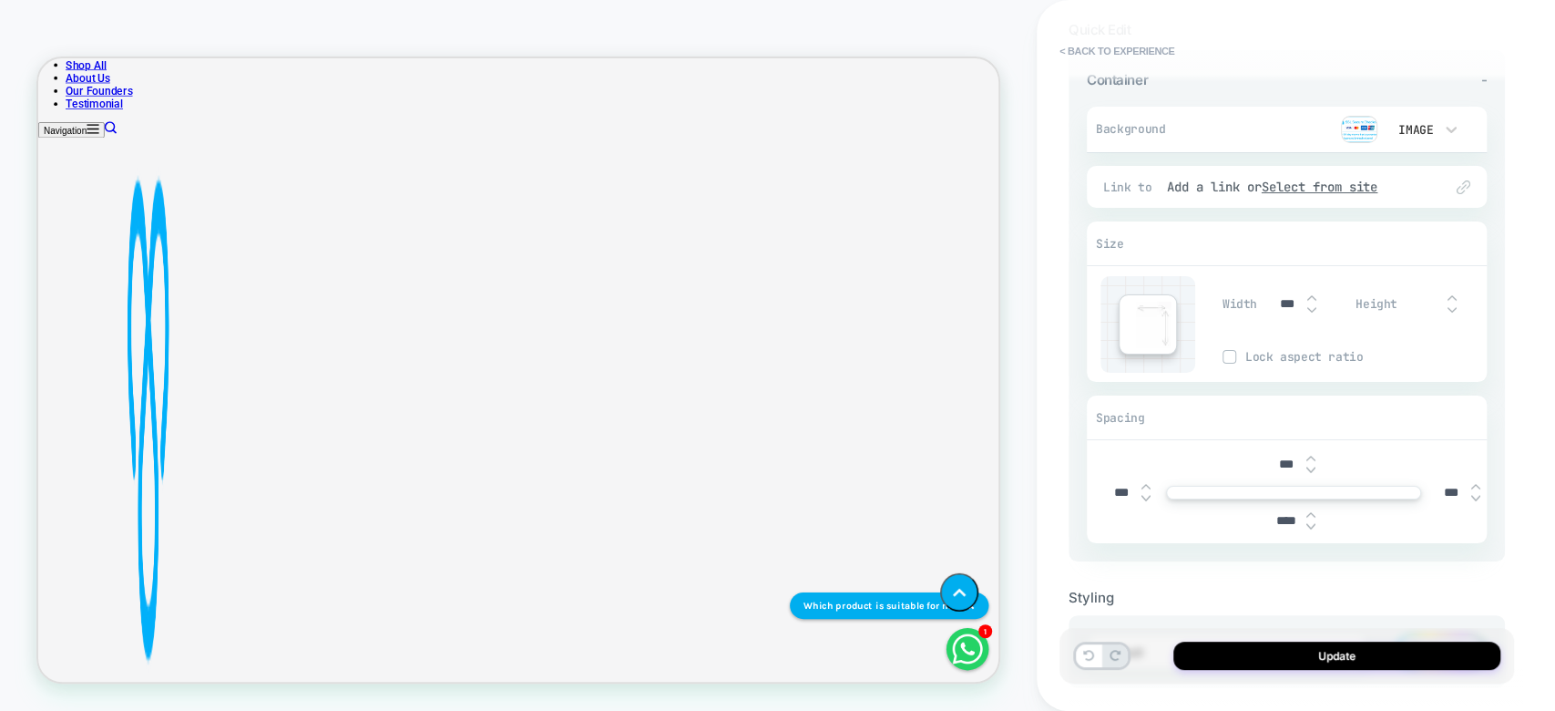
click at [1310, 515] on img at bounding box center [1310, 514] width 9 height 7
type input "***"
click at [1306, 466] on img at bounding box center [1310, 469] width 9 height 7
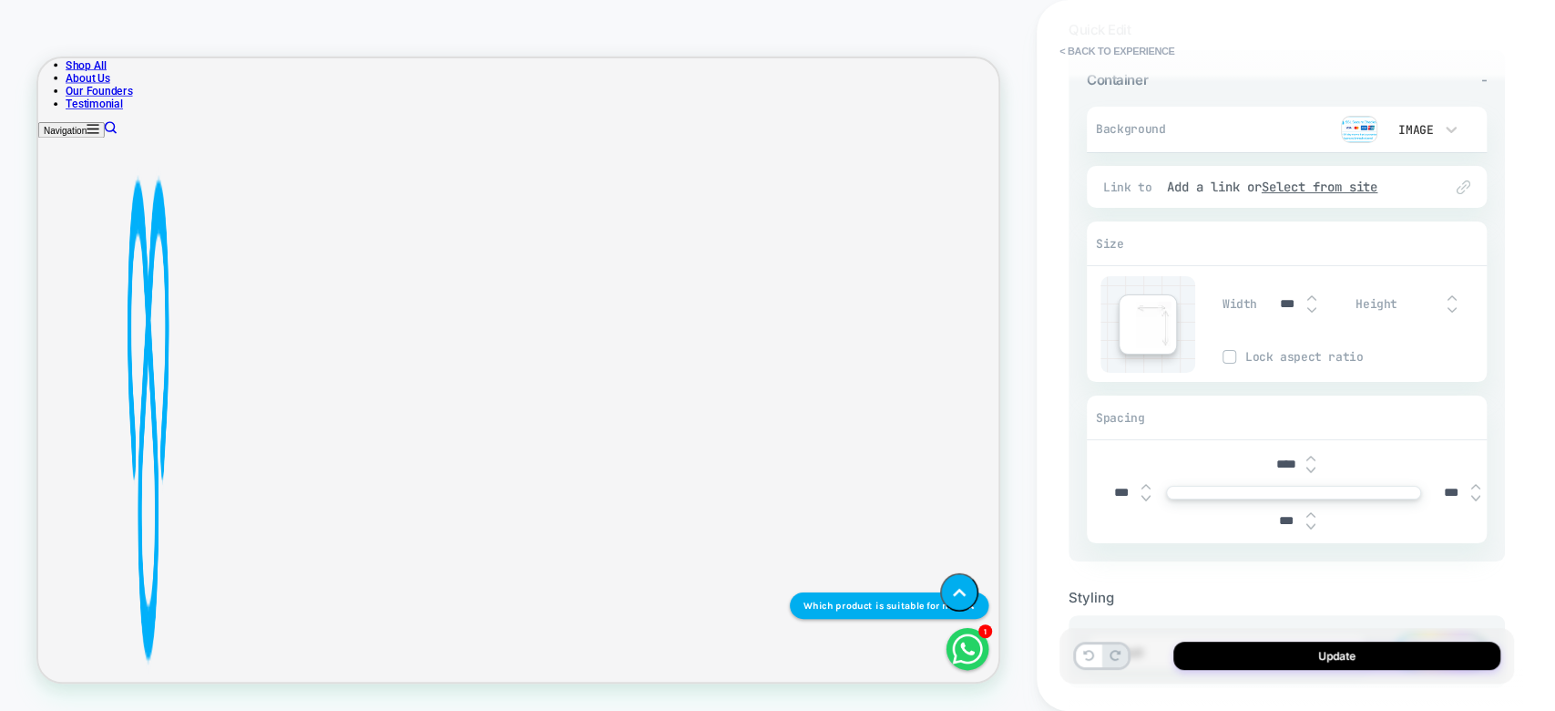
click at [1306, 466] on img at bounding box center [1310, 469] width 9 height 7
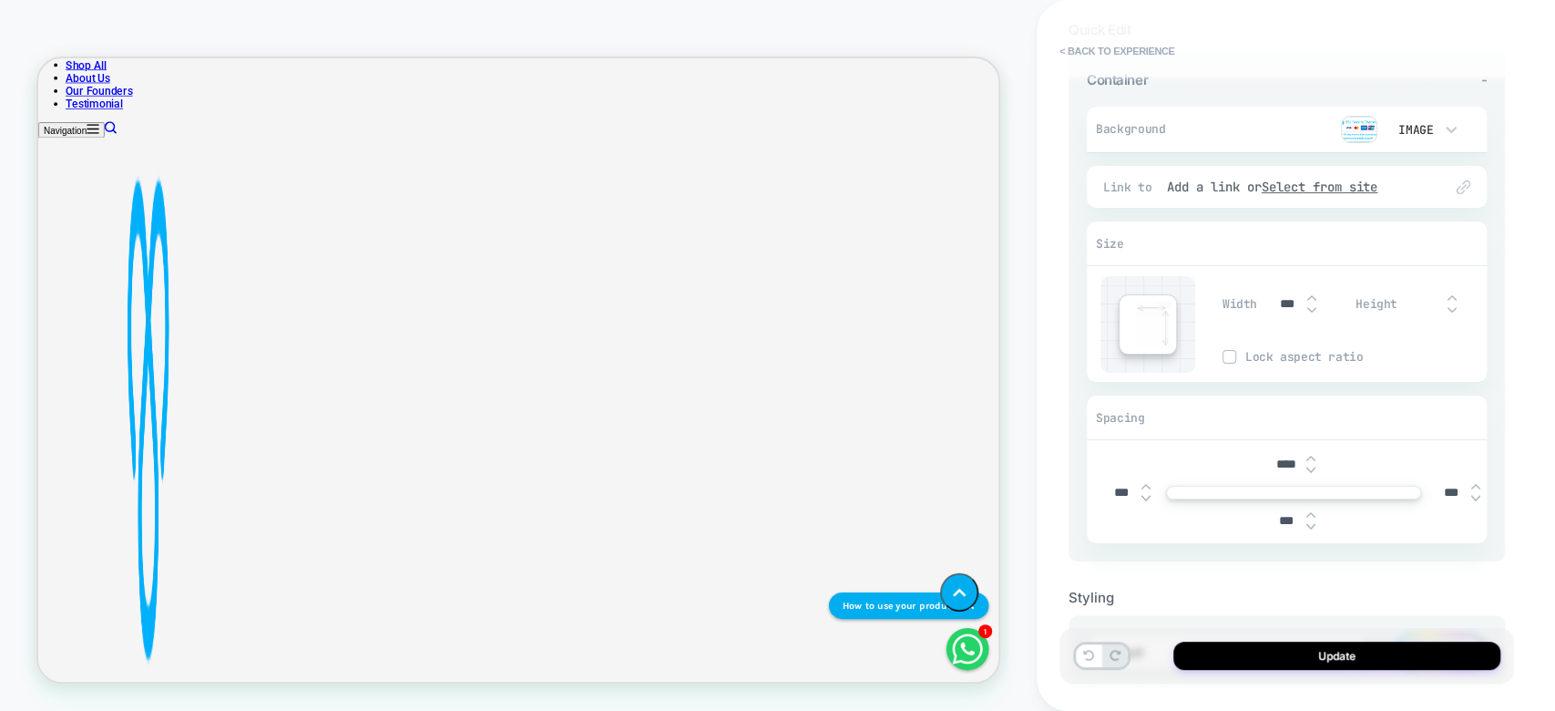
click at [1306, 466] on img at bounding box center [1310, 469] width 9 height 7
click at [1312, 468] on img at bounding box center [1310, 469] width 9 height 7
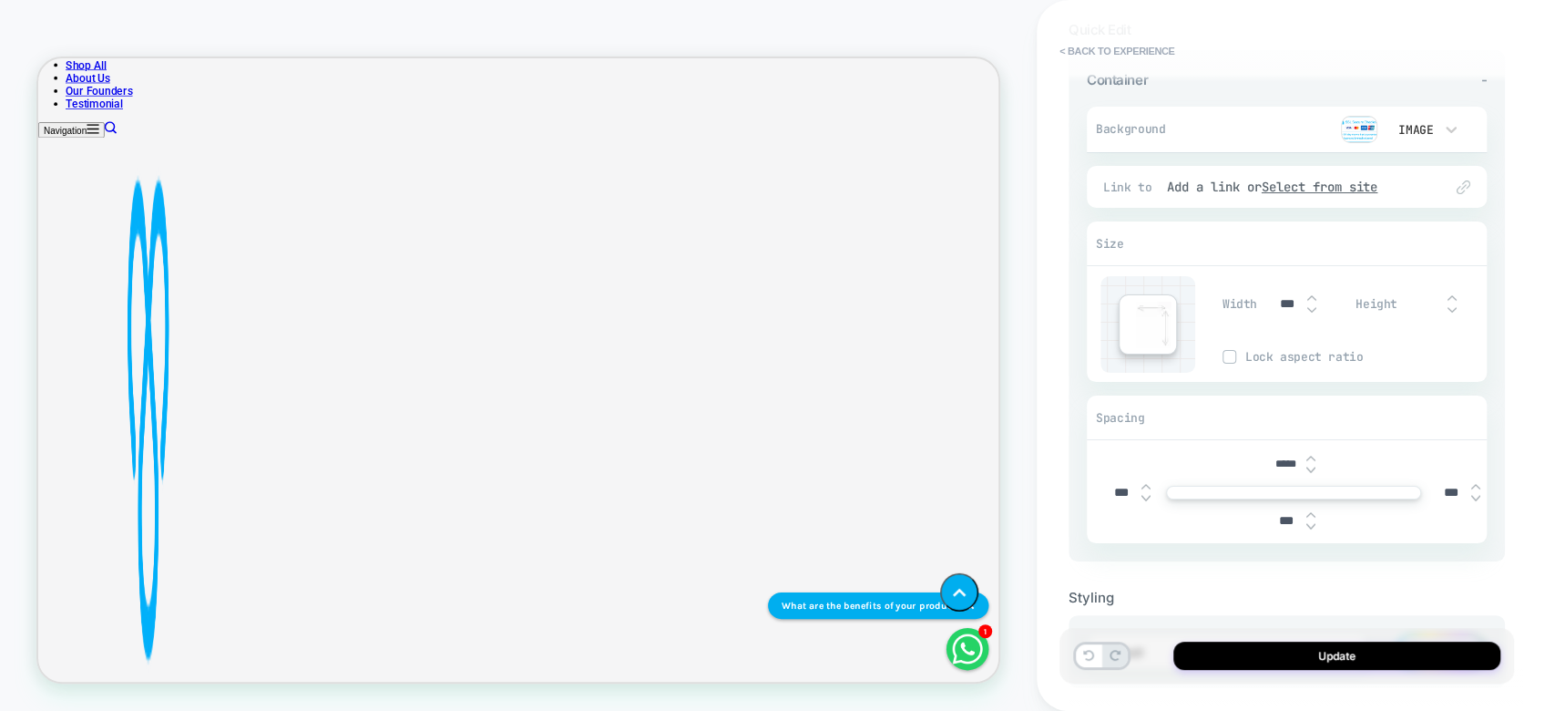
click at [1312, 468] on img at bounding box center [1310, 469] width 9 height 7
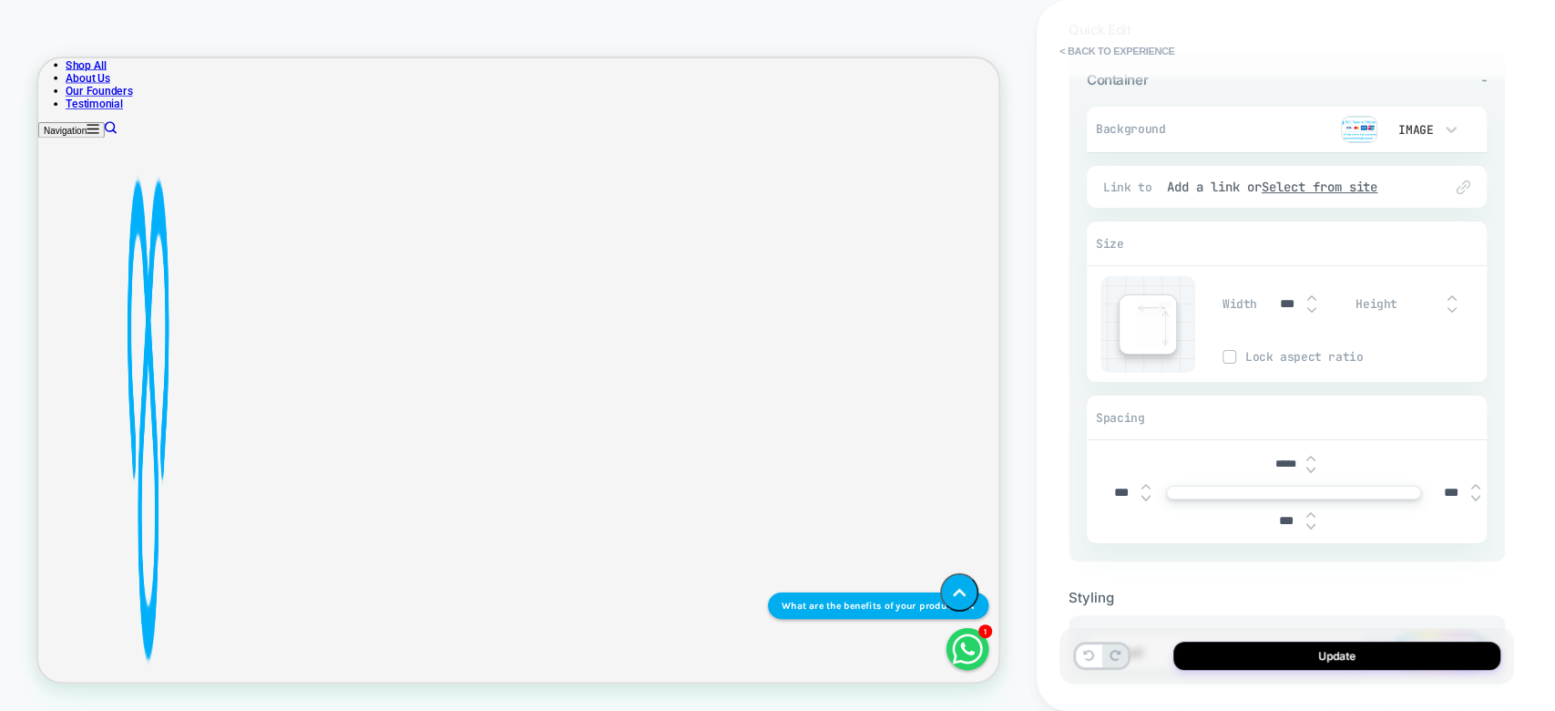
click at [1312, 468] on img at bounding box center [1310, 469] width 9 height 7
click at [1292, 462] on input "*****" at bounding box center [1285, 464] width 41 height 14
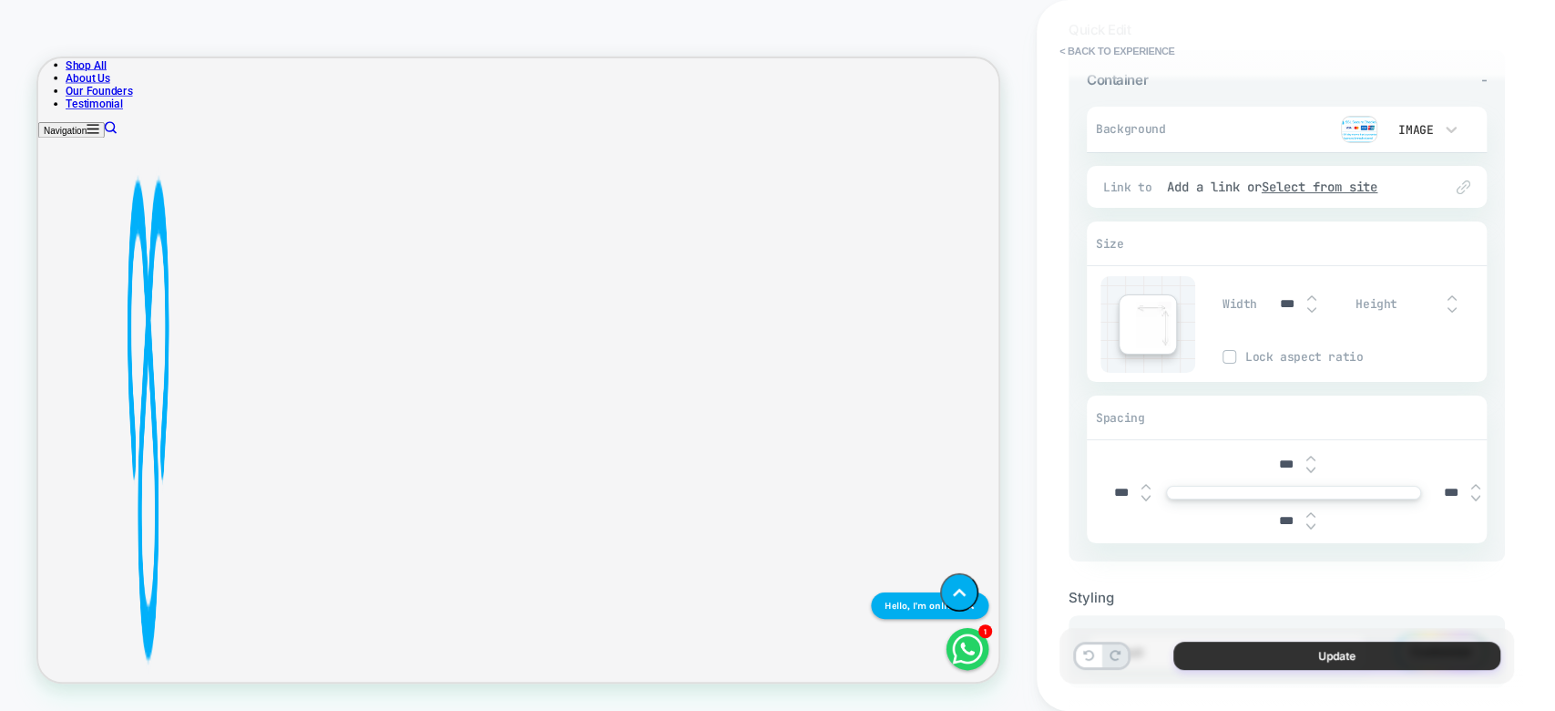
type input "***"
click at [1303, 667] on button "Update" at bounding box center [1336, 655] width 327 height 28
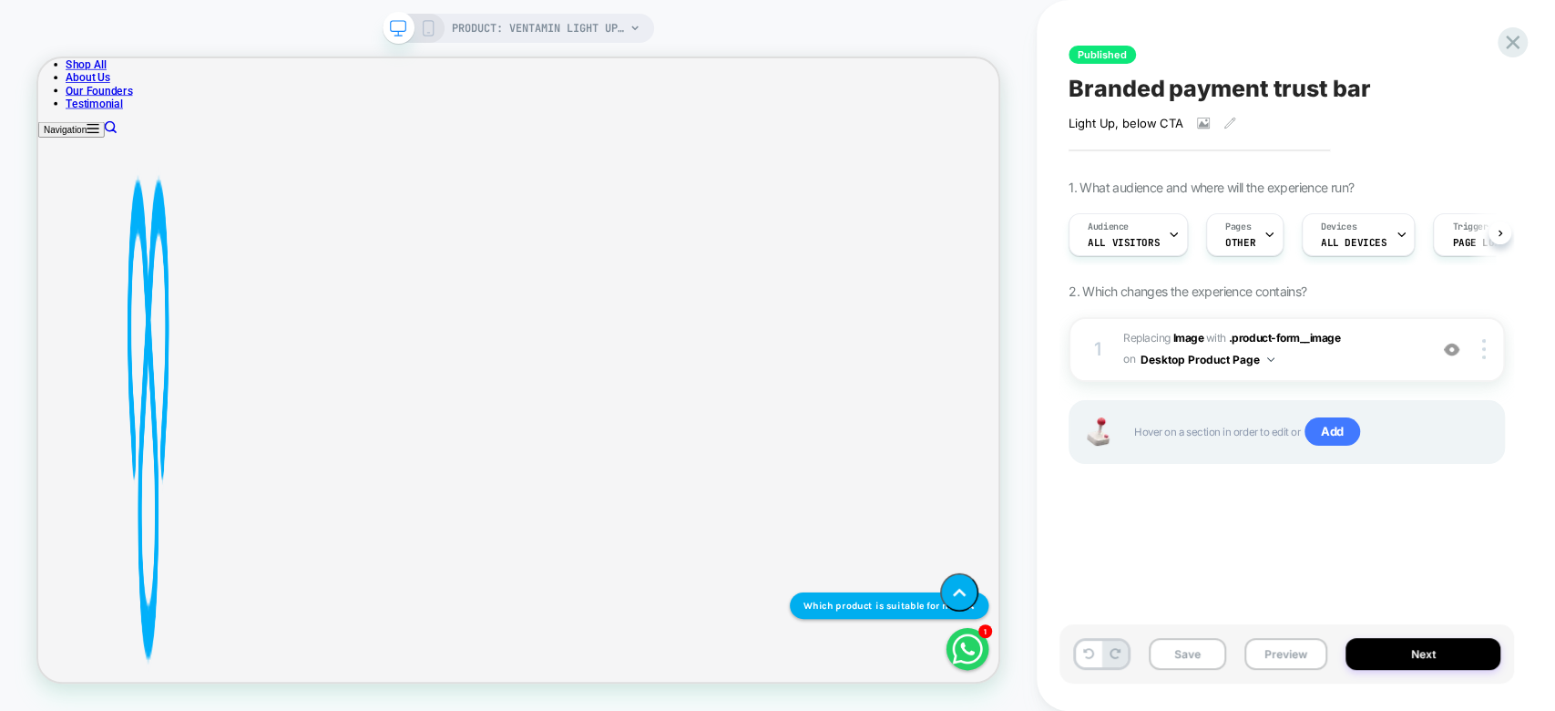
scroll to position [726, 0]
click at [1448, 659] on button "Next" at bounding box center [1423, 654] width 155 height 32
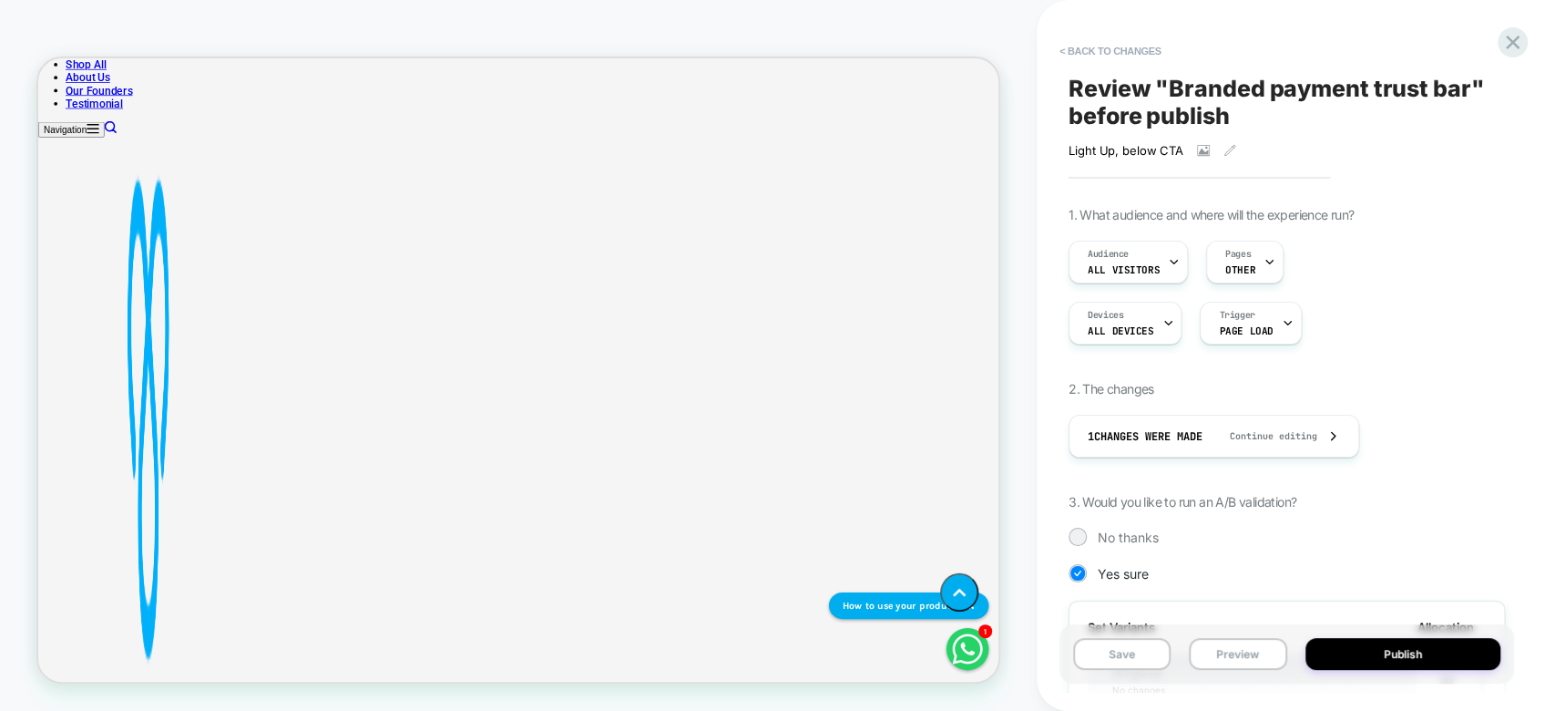
scroll to position [0, 1]
click at [1445, 659] on button "Publish" at bounding box center [1404, 654] width 196 height 32
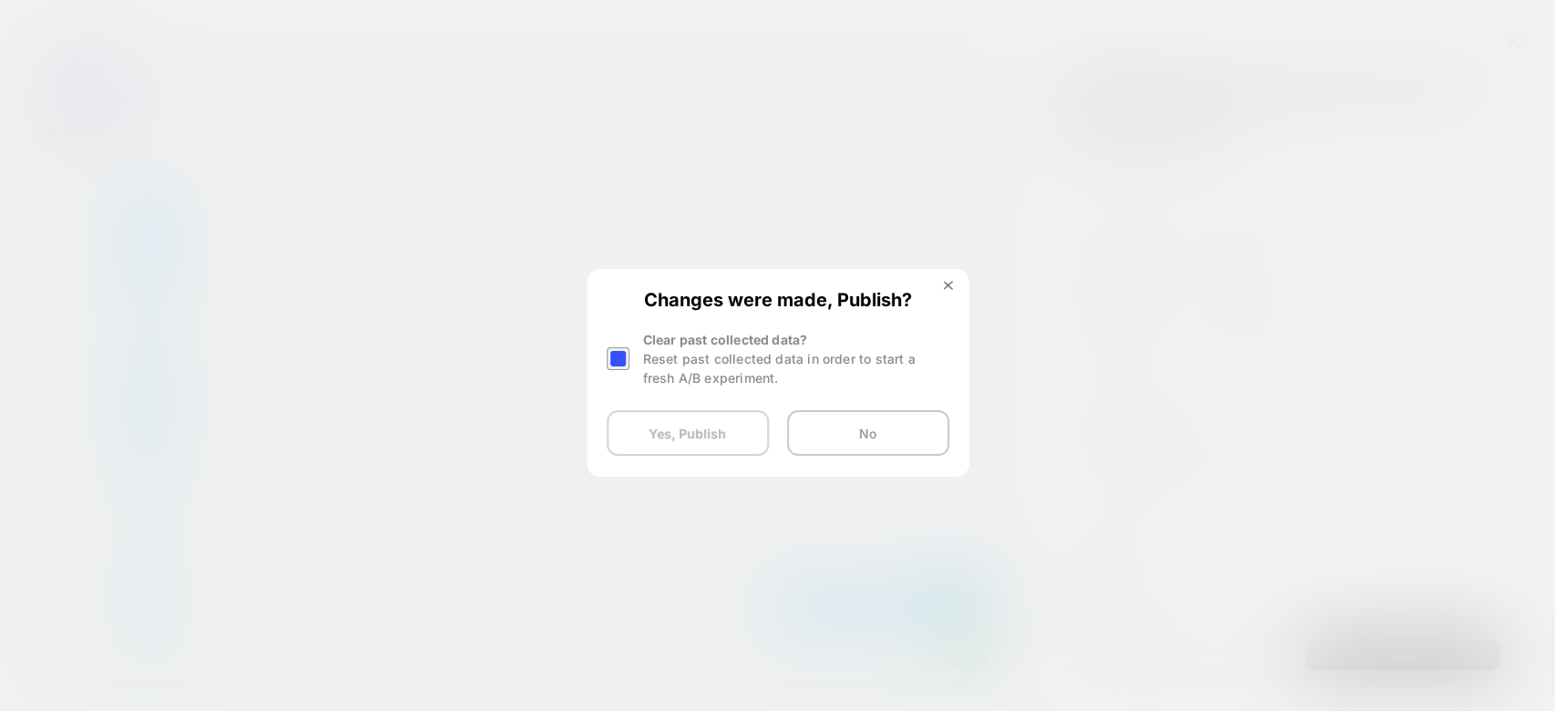
click at [732, 440] on button "Yes, Publish" at bounding box center [688, 433] width 162 height 46
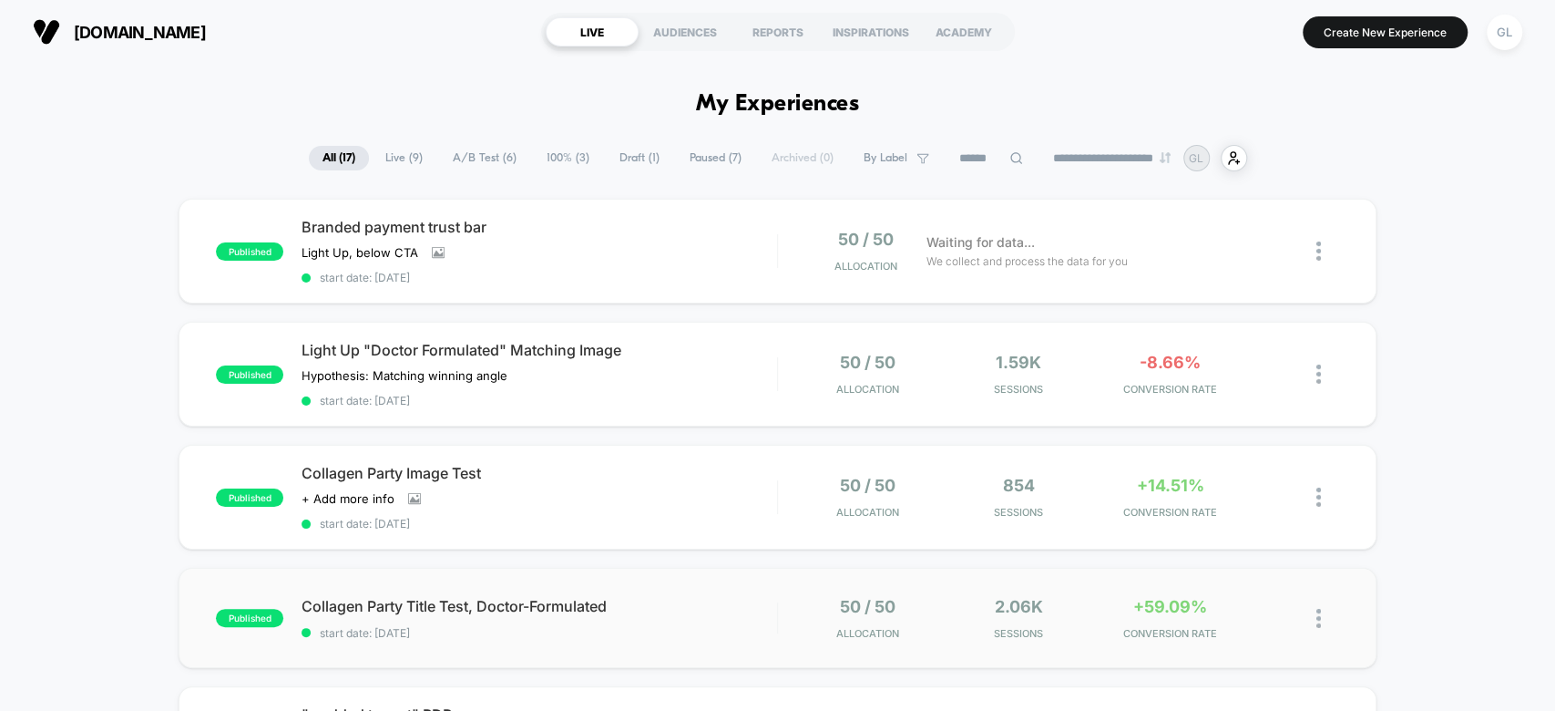
click at [1099, 637] on div "published Collagen Party Title Test, Doctor-Formulated start date: 27/08/2025 5…" at bounding box center [777, 618] width 1197 height 100
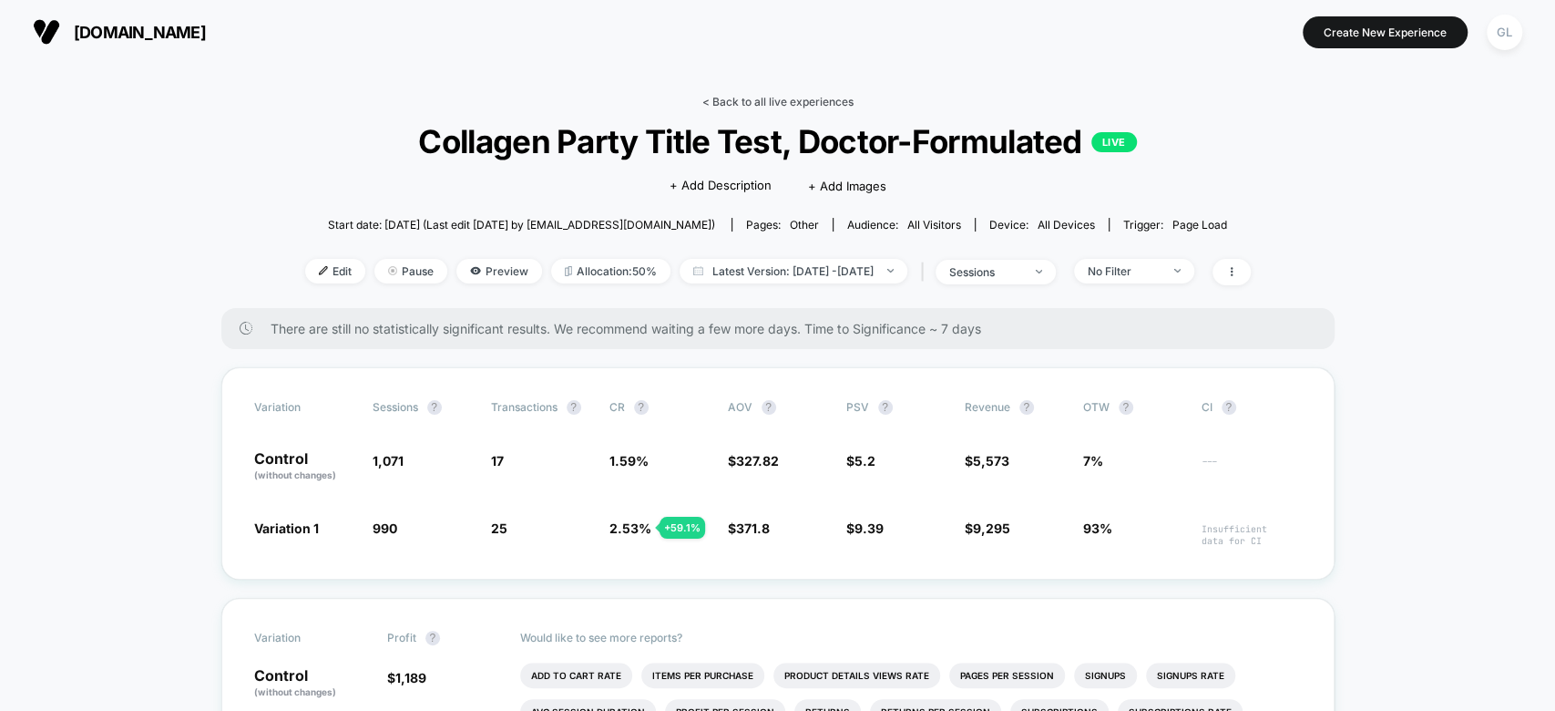
click at [785, 97] on link "< Back to all live experiences" at bounding box center [777, 102] width 151 height 14
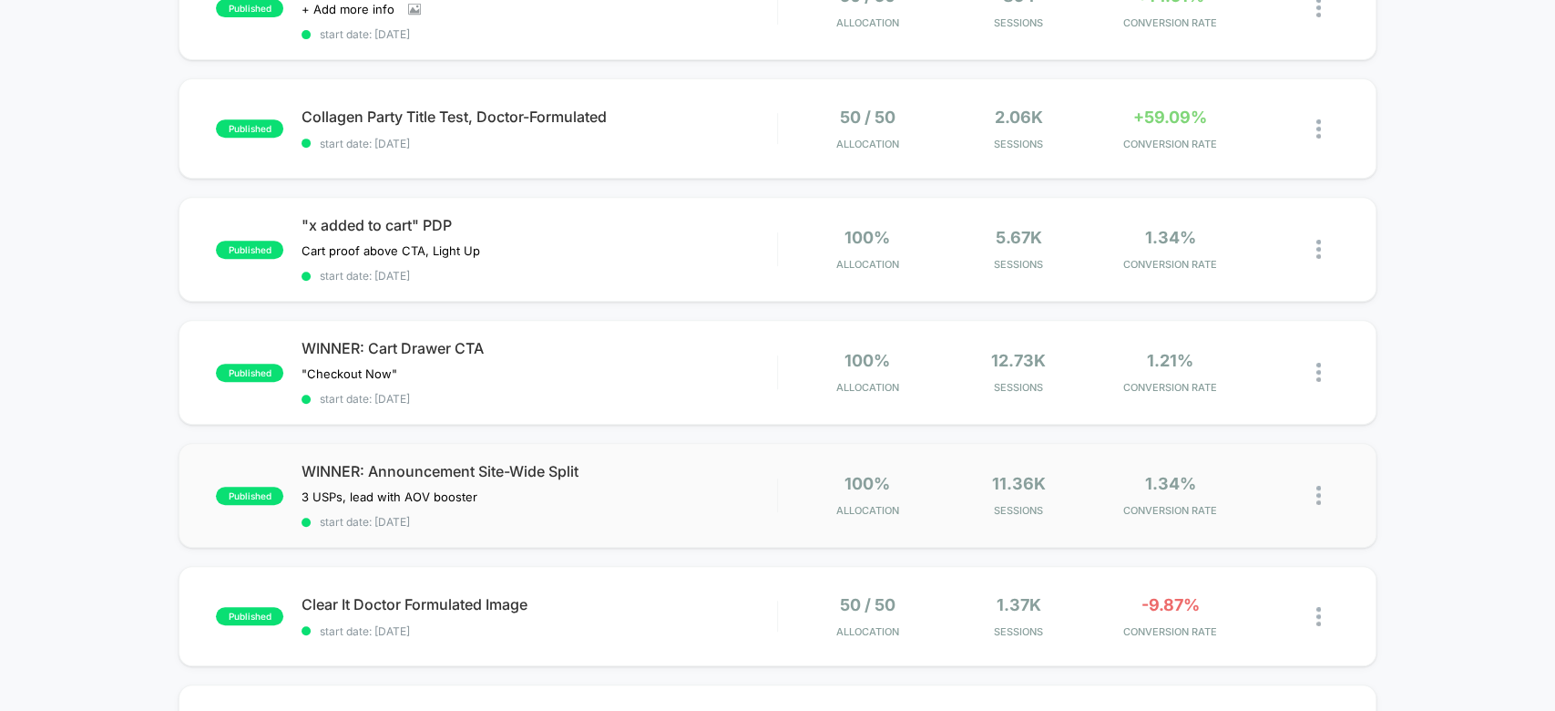
scroll to position [525, 0]
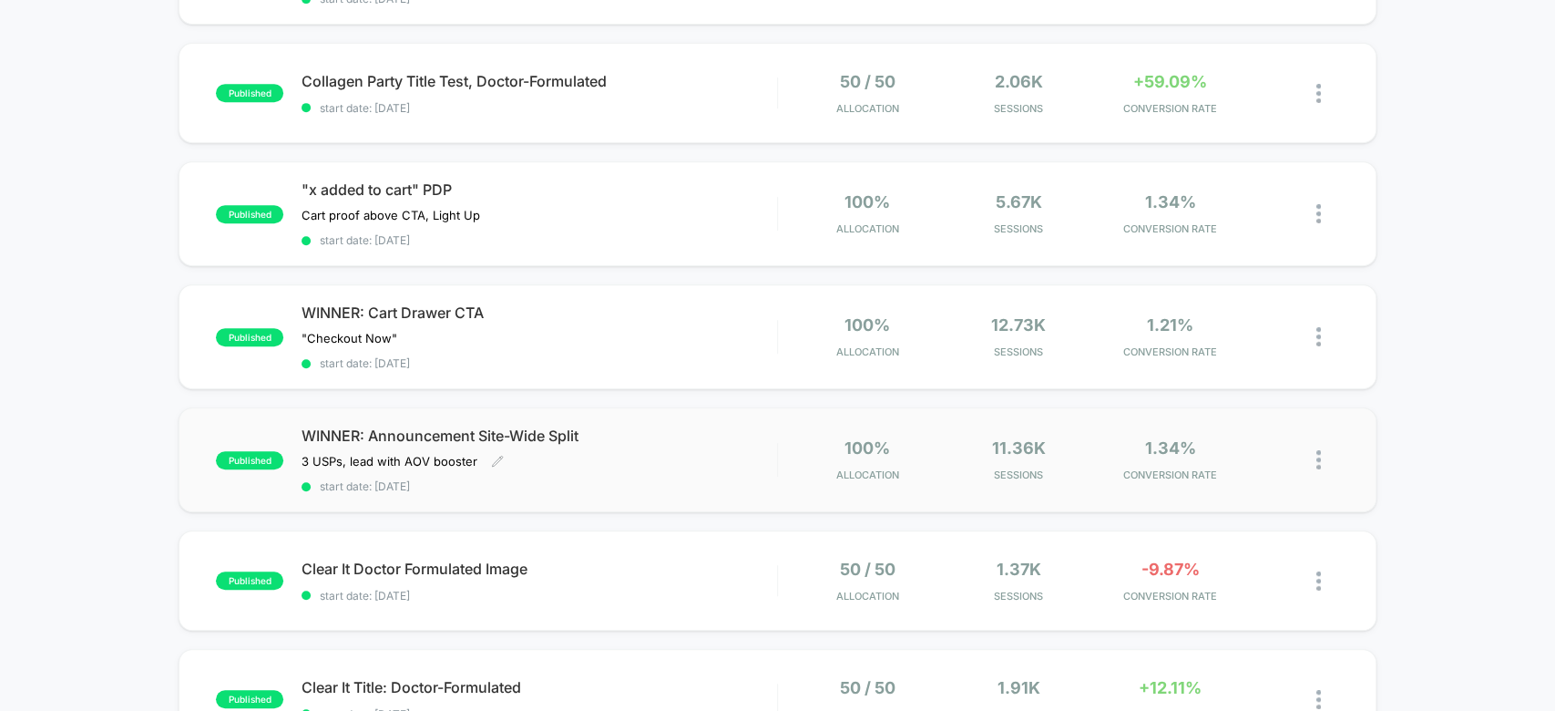
click at [726, 446] on div "WINNER: Announcement Site-Wide Split 3 USPs, lead with AOV booster﻿ Click to ed…" at bounding box center [539, 459] width 475 height 67
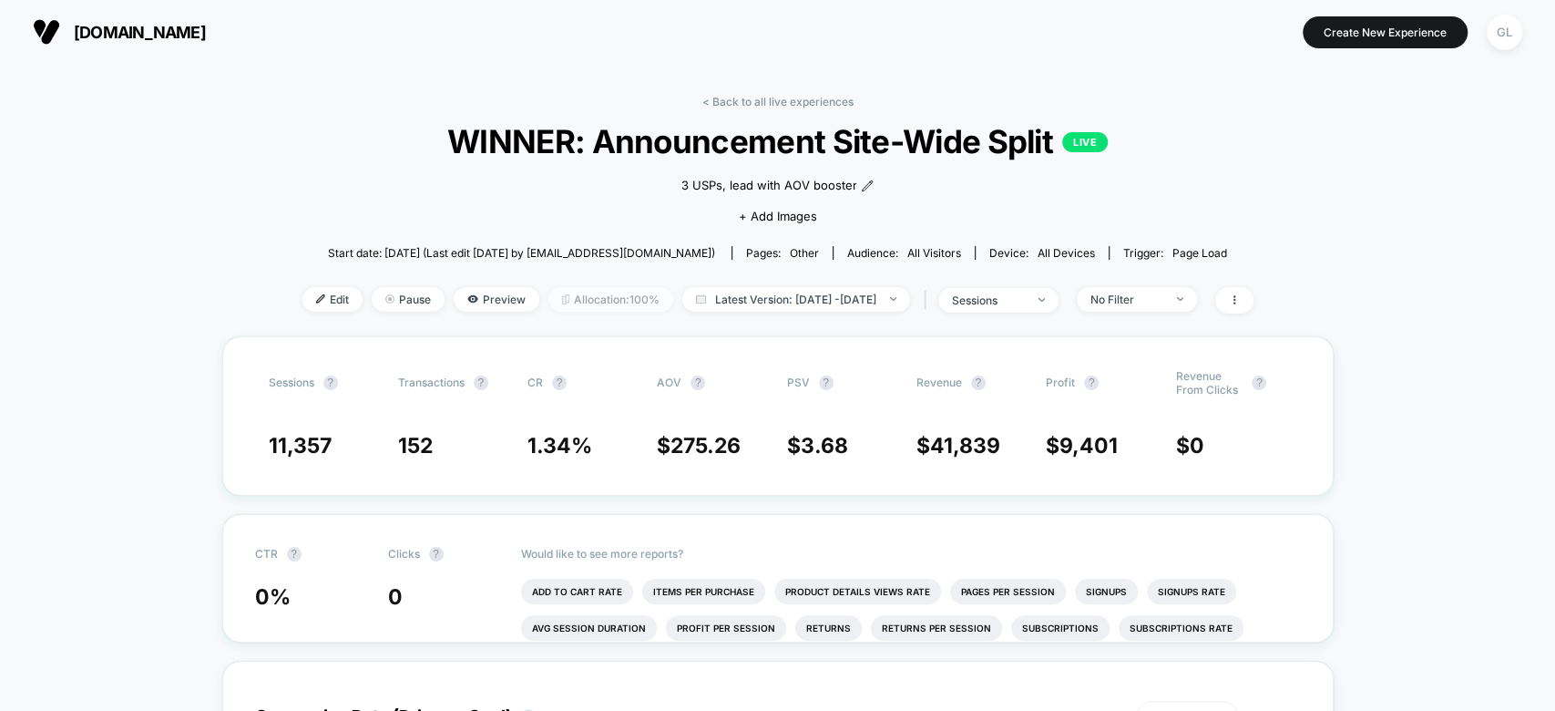
click at [561, 288] on span "Allocation: 100%" at bounding box center [610, 299] width 125 height 25
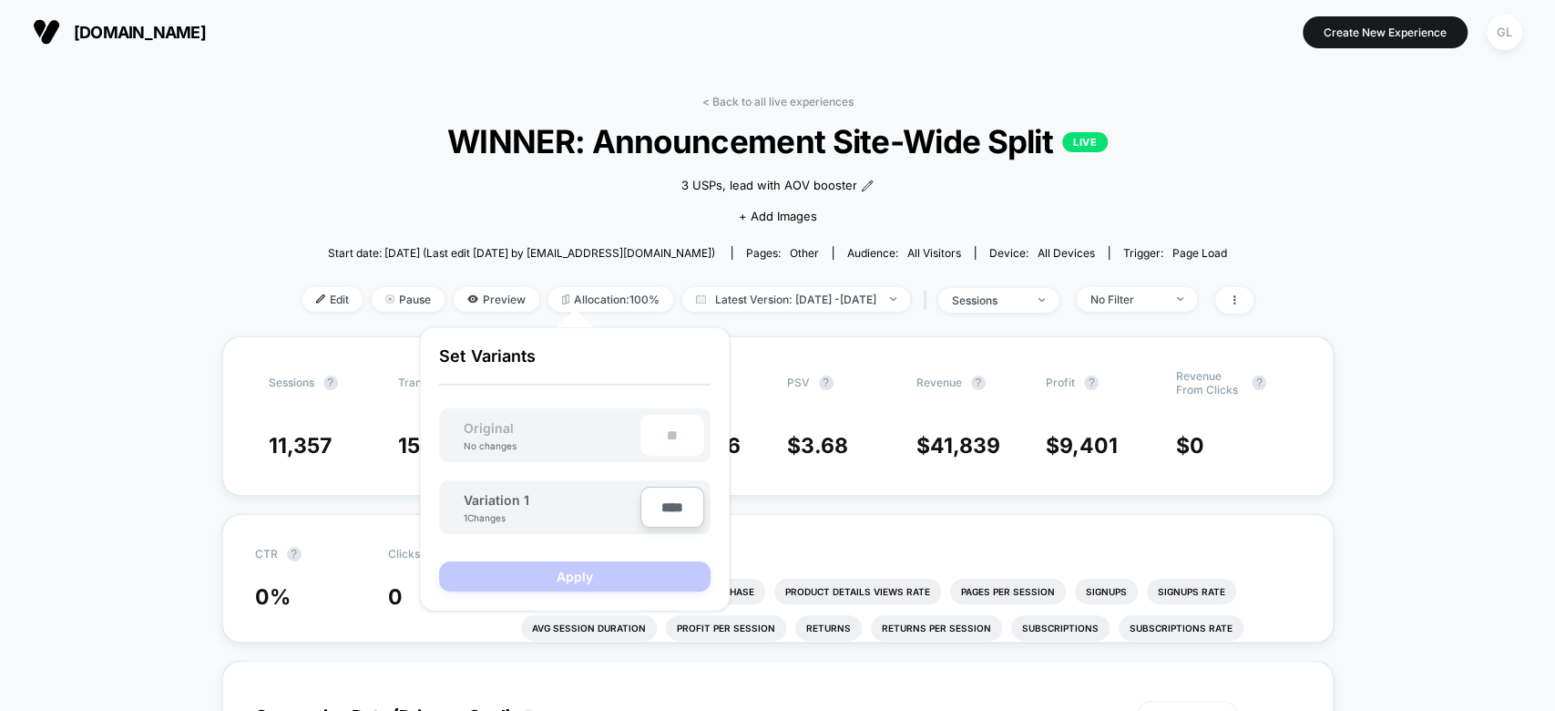
click at [667, 514] on input "****" at bounding box center [672, 507] width 64 height 41
type input "***"
type input "**"
type input "***"
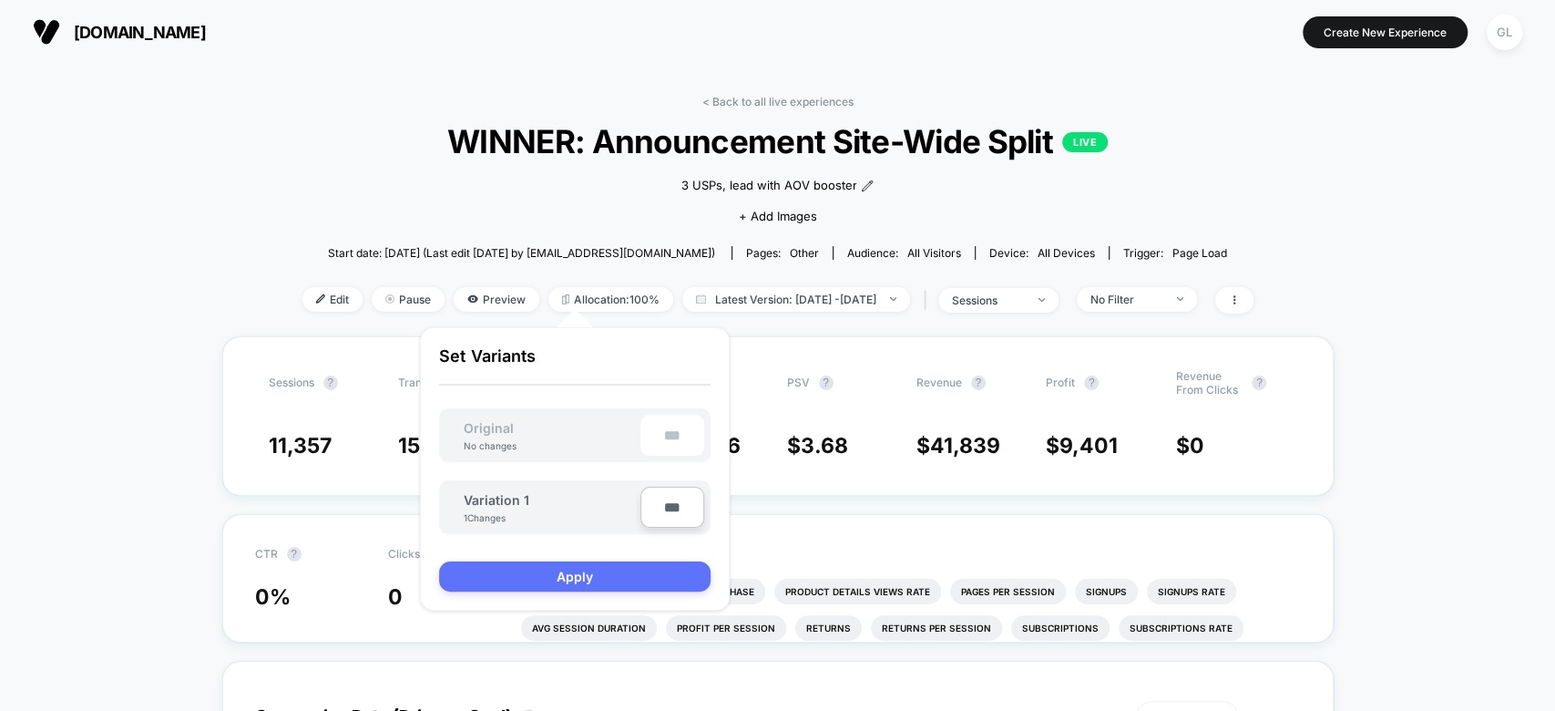
click at [657, 568] on button "Apply" at bounding box center [574, 576] width 271 height 30
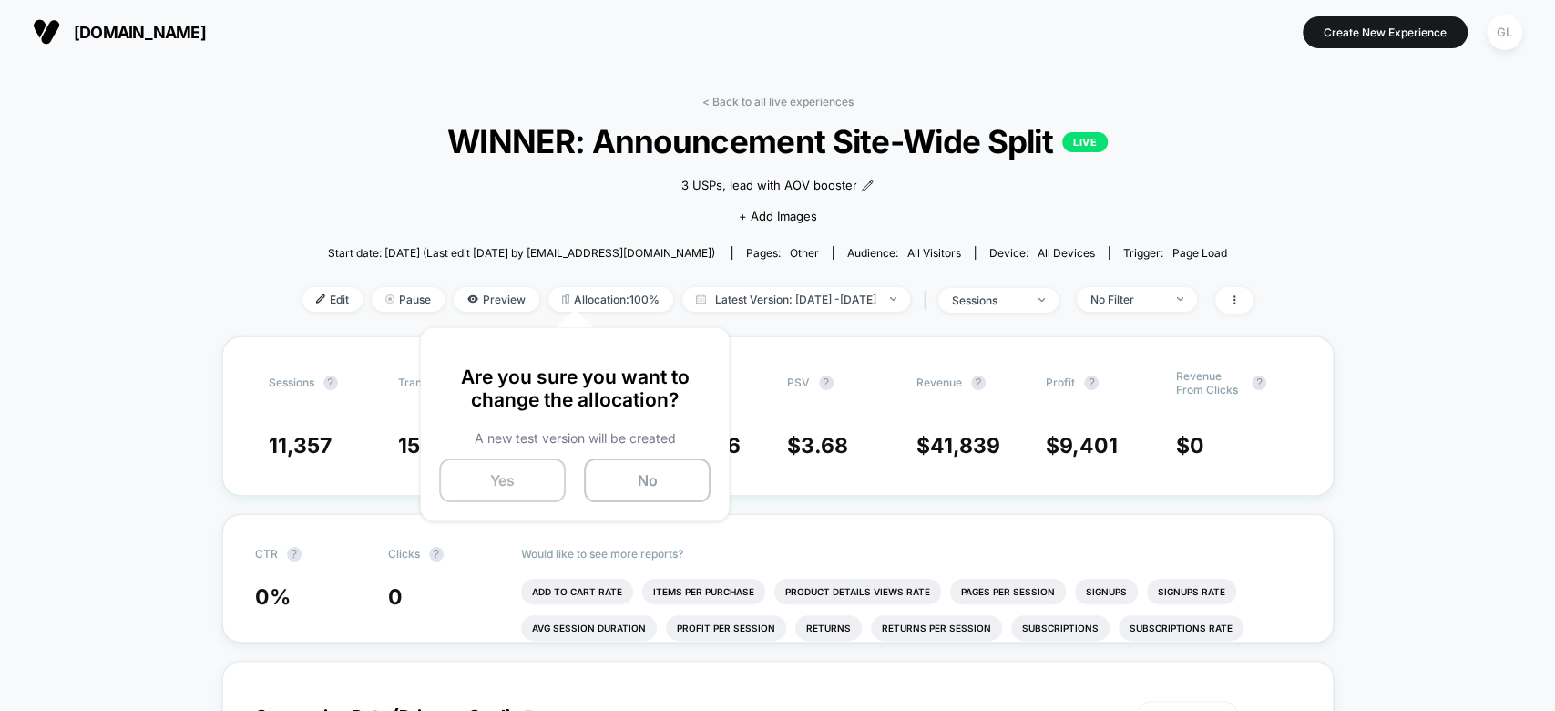
click at [541, 487] on button "Yes" at bounding box center [502, 480] width 127 height 44
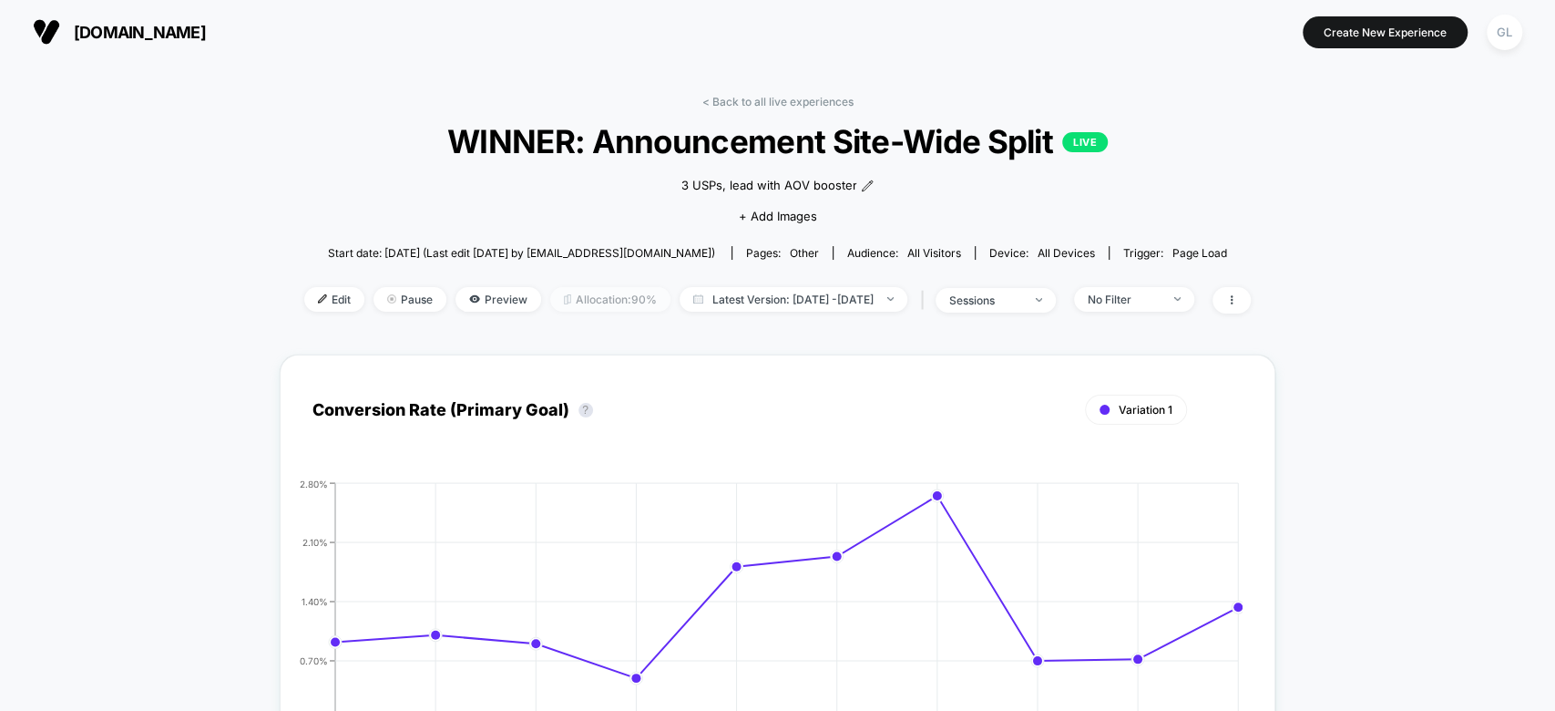
click at [619, 287] on span "Allocation: 90%" at bounding box center [610, 299] width 120 height 25
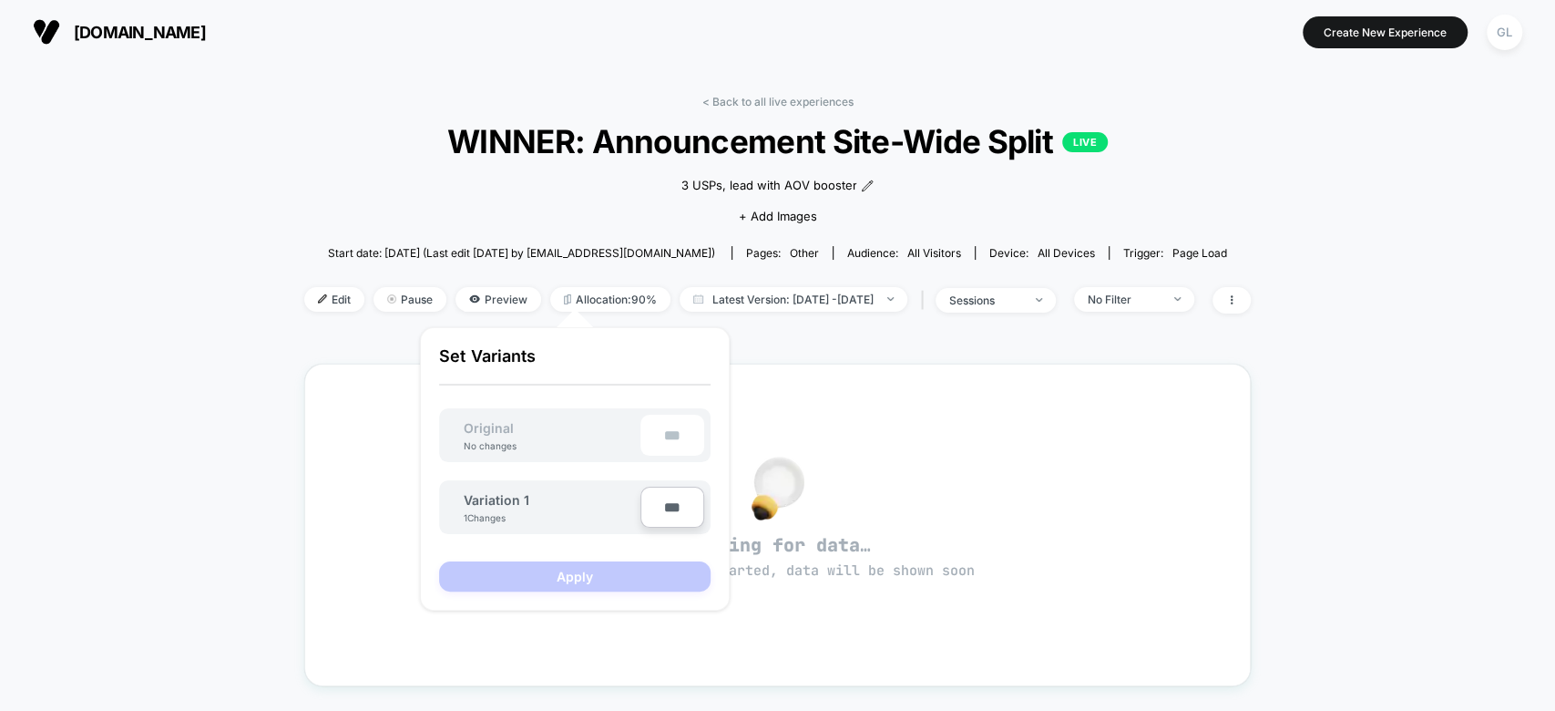
click at [658, 515] on input "***" at bounding box center [672, 507] width 64 height 41
type input "***"
type input "**"
type input "***"
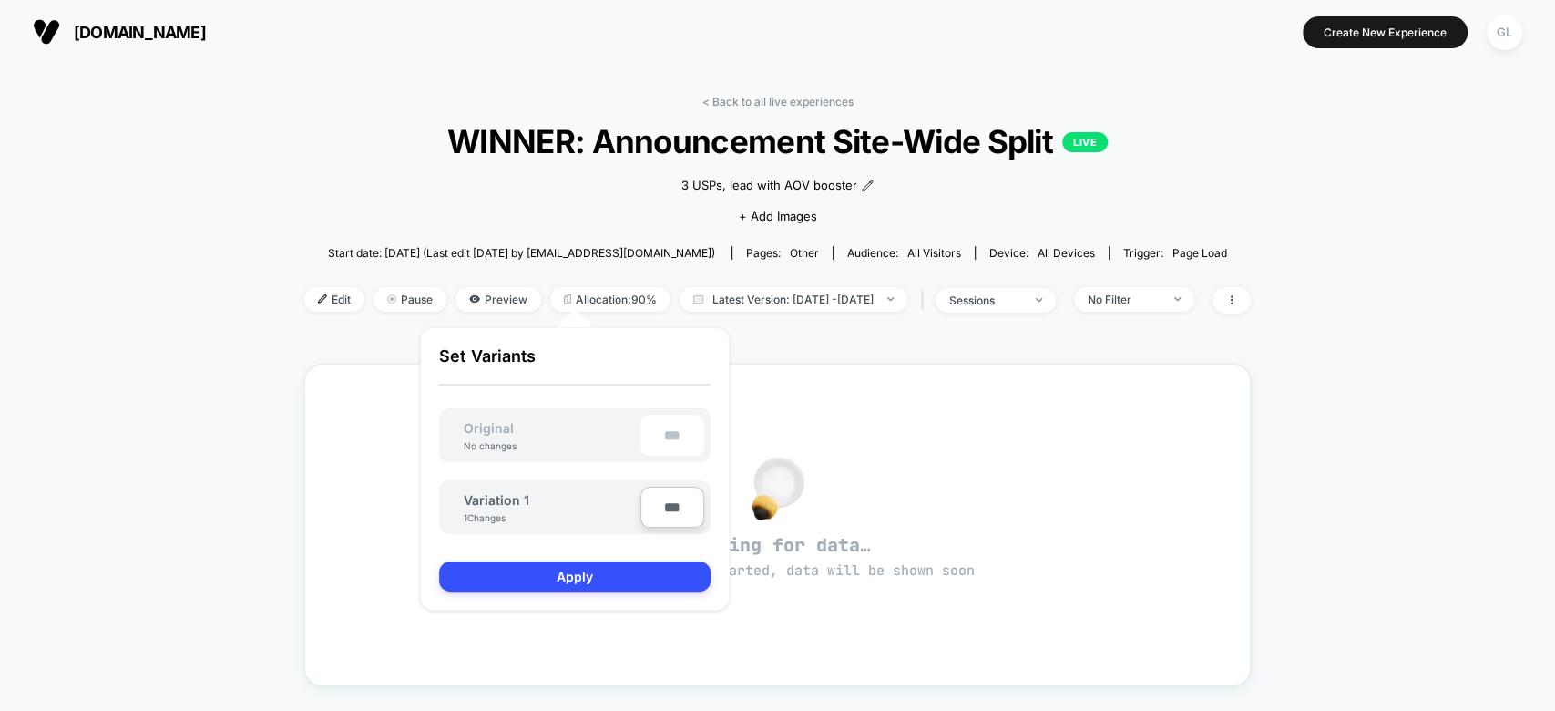
type input "**"
type input "****"
click at [626, 575] on button "Apply" at bounding box center [574, 576] width 271 height 30
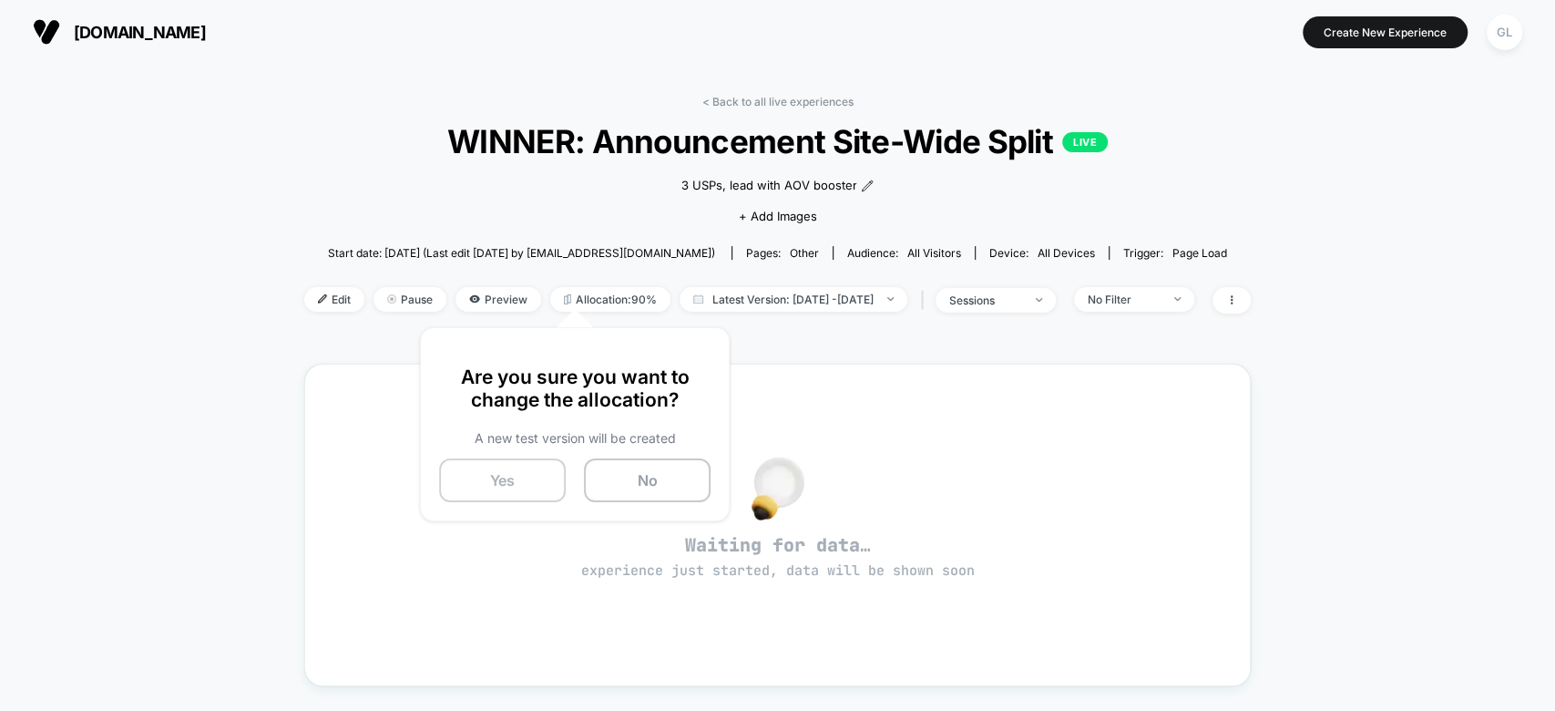
click at [525, 479] on button "Yes" at bounding box center [502, 480] width 127 height 44
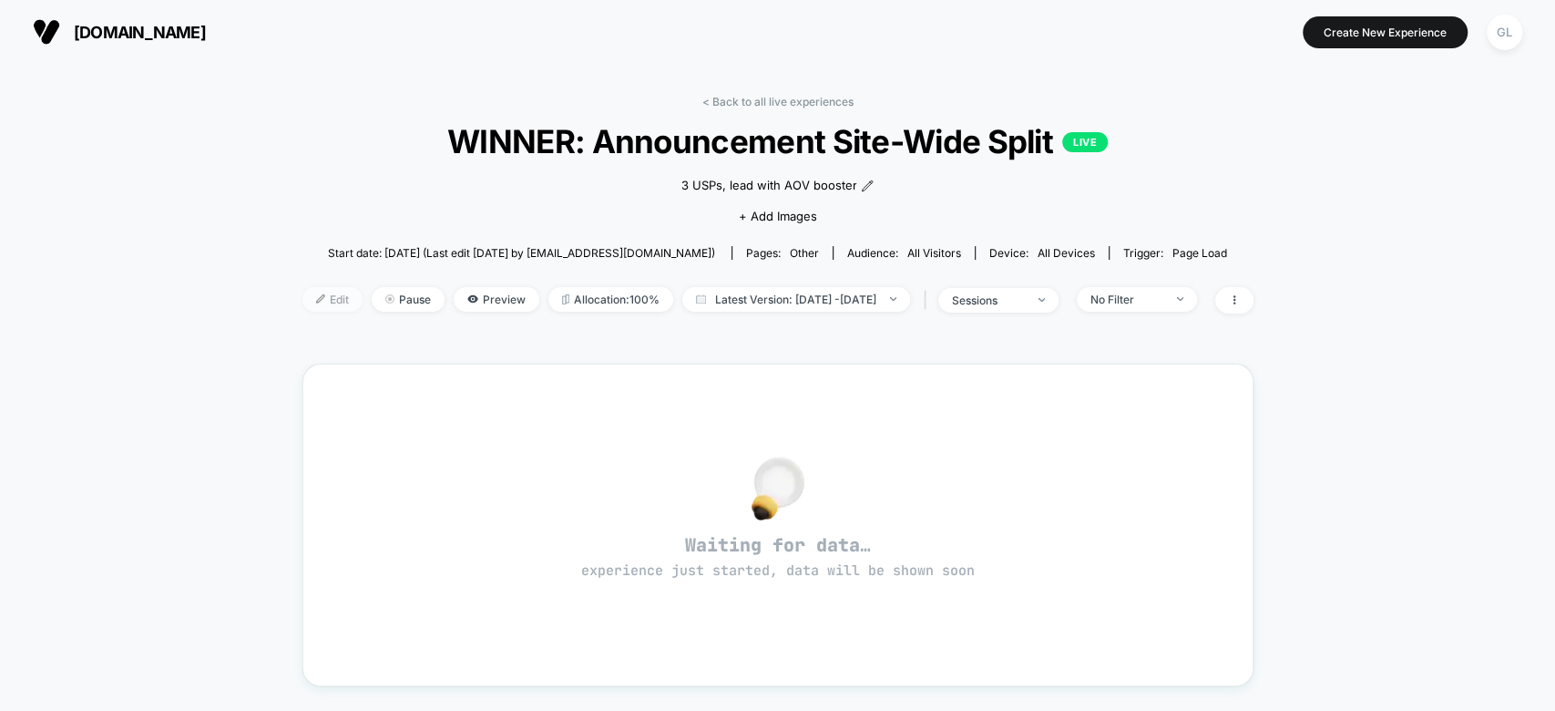
click at [316, 296] on img at bounding box center [320, 298] width 9 height 9
